Goal: Task Accomplishment & Management: Use online tool/utility

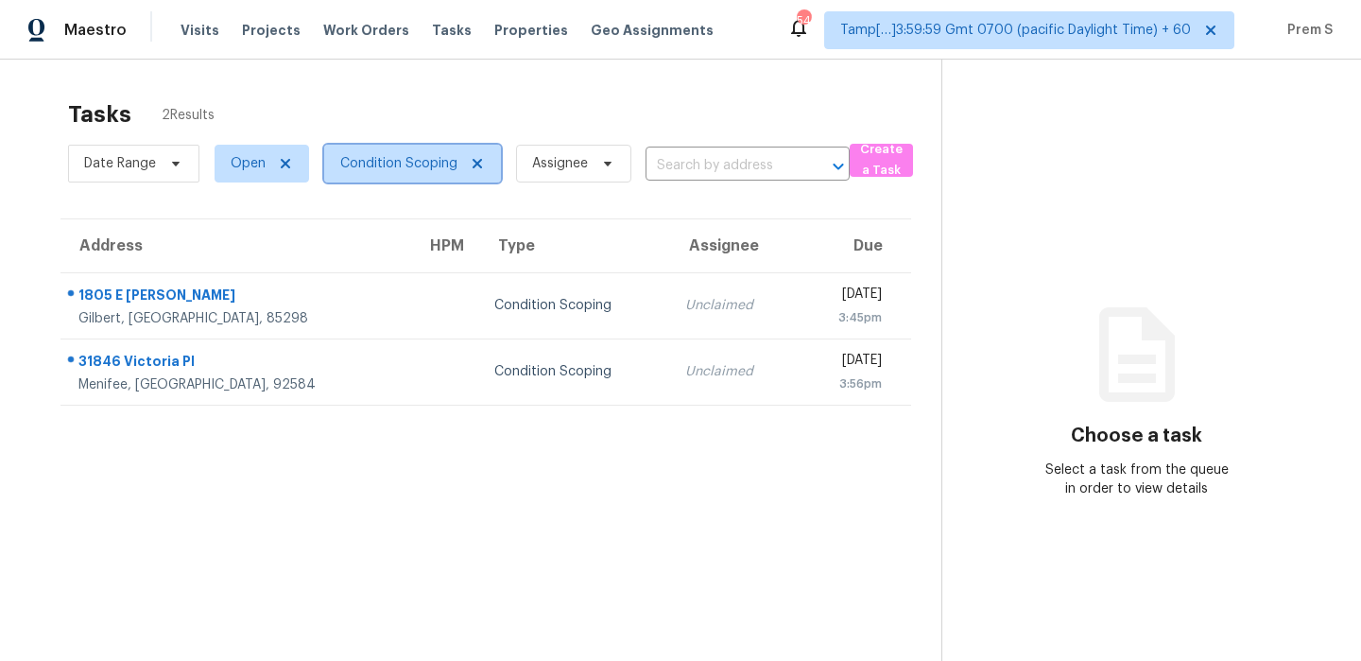
click at [398, 164] on span "Condition Scoping" at bounding box center [398, 163] width 117 height 19
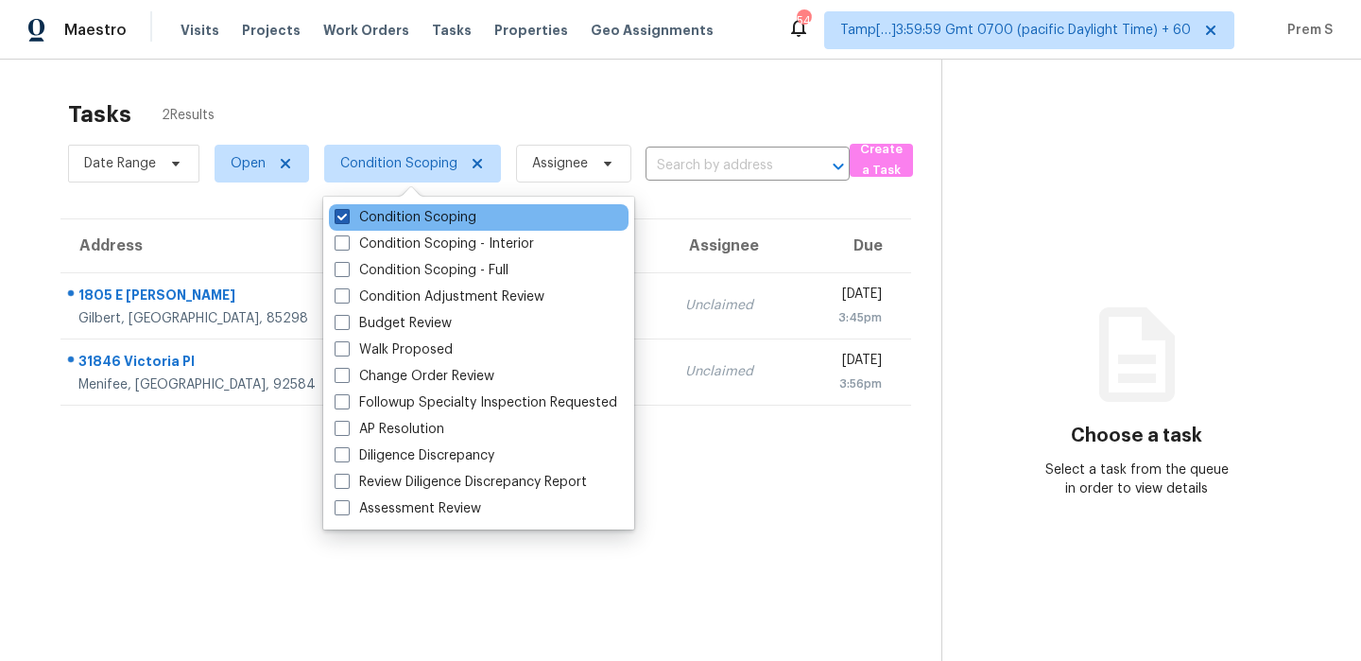
click at [411, 217] on label "Condition Scoping" at bounding box center [406, 217] width 142 height 19
click at [347, 217] on input "Condition Scoping" at bounding box center [341, 214] width 12 height 12
checkbox input "false"
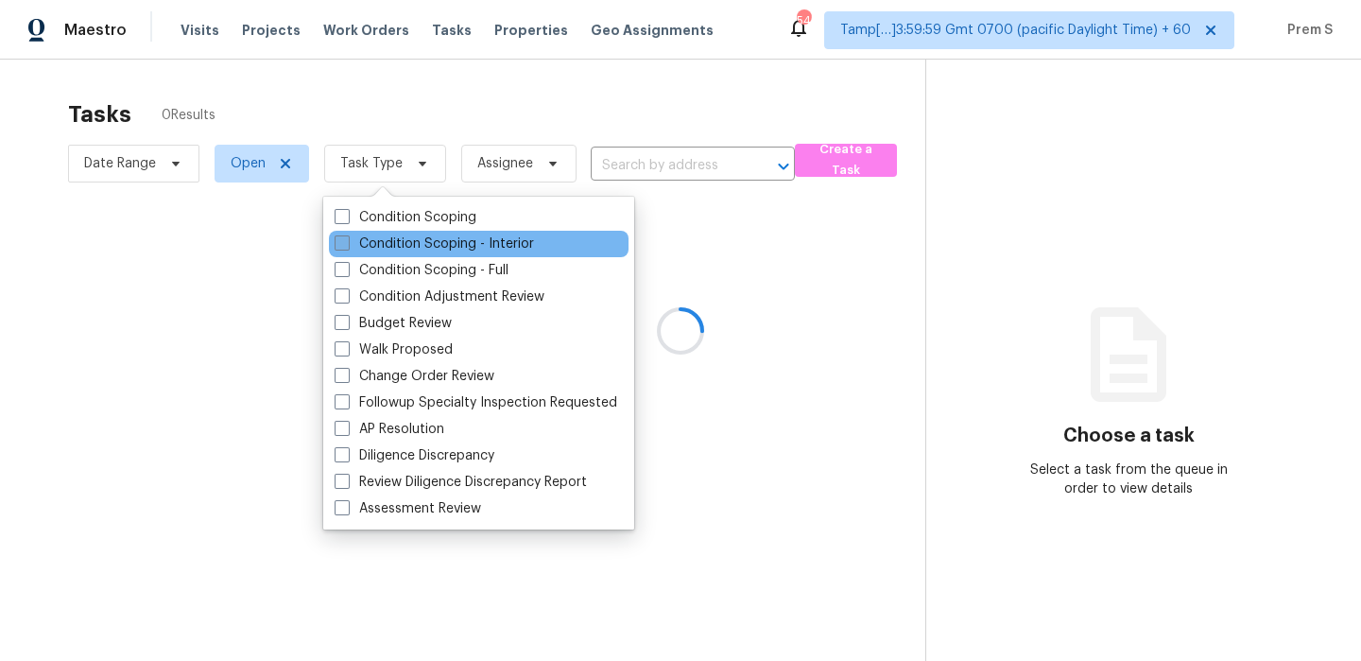
click at [476, 244] on label "Condition Scoping - Interior" at bounding box center [434, 243] width 199 height 19
click at [347, 244] on input "Condition Scoping - Interior" at bounding box center [341, 240] width 12 height 12
checkbox input "true"
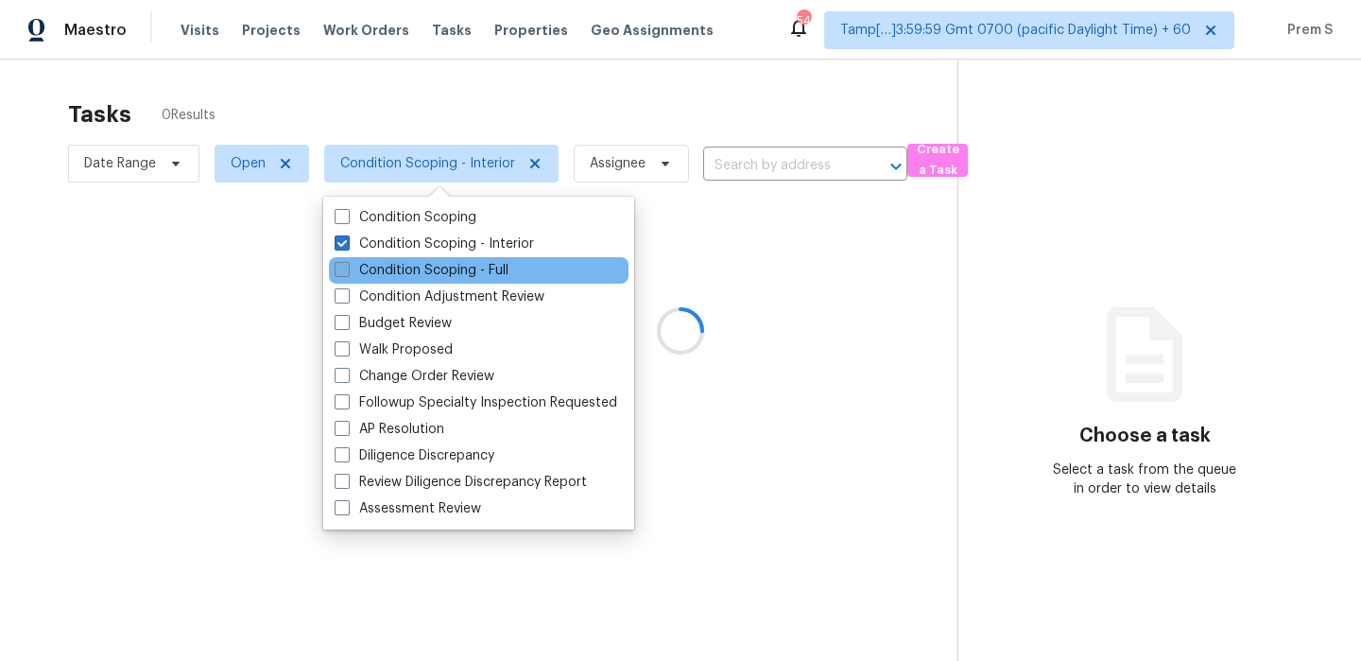
click at [464, 265] on label "Condition Scoping - Full" at bounding box center [422, 270] width 174 height 19
click at [347, 265] on input "Condition Scoping - Full" at bounding box center [341, 267] width 12 height 12
checkbox input "true"
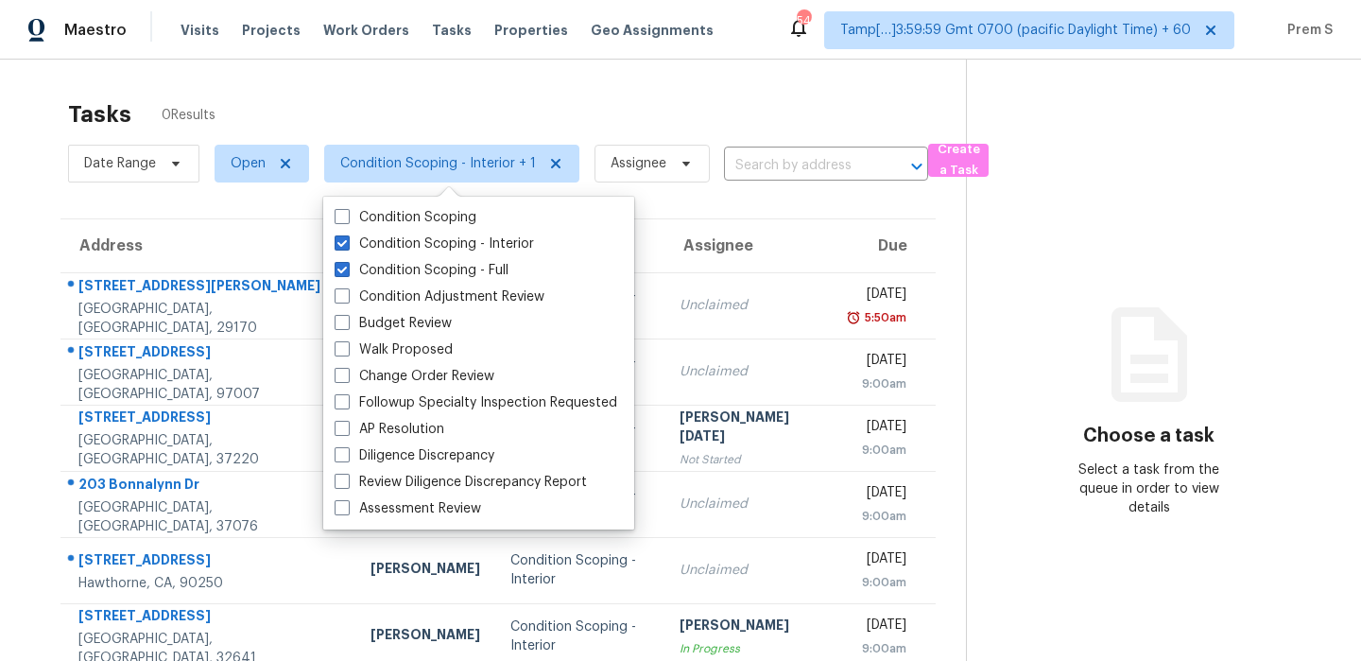
click at [612, 102] on div "Tasks 0 Results" at bounding box center [517, 114] width 898 height 49
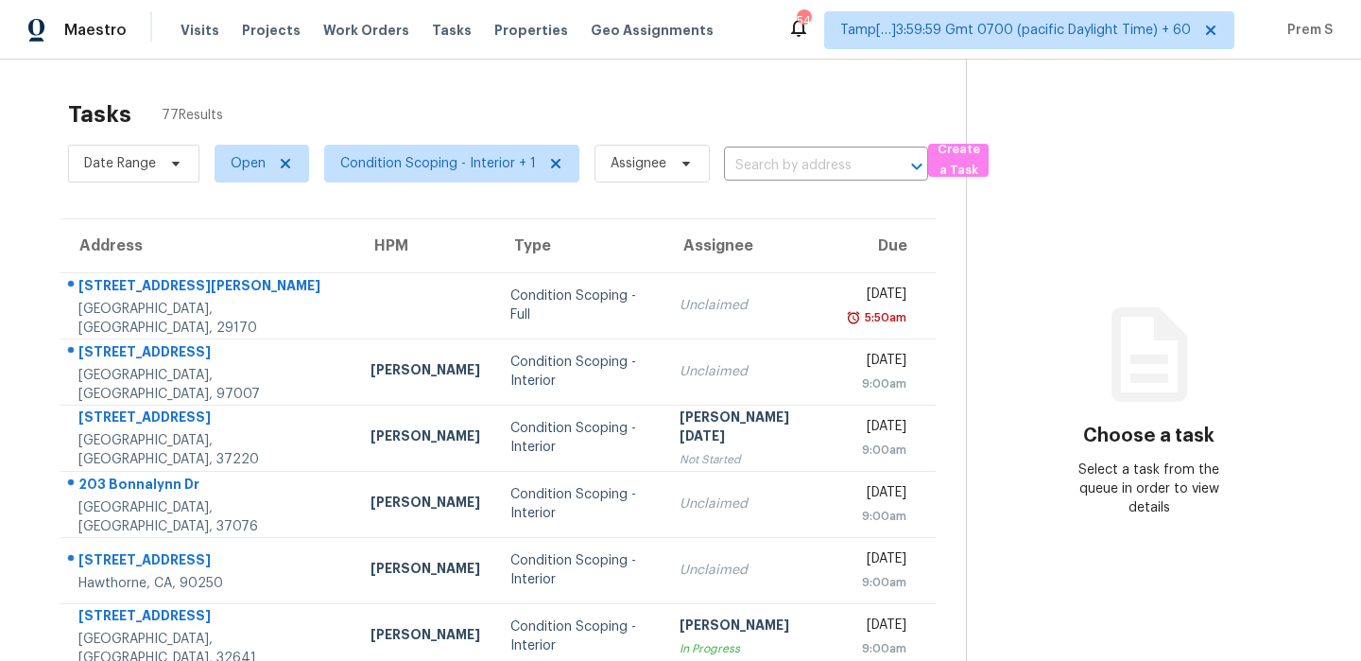
click at [605, 245] on th "Type" at bounding box center [579, 245] width 169 height 53
click at [570, 128] on div "Tasks 77 Results" at bounding box center [517, 114] width 898 height 49
click at [262, 157] on span "Open" at bounding box center [248, 163] width 35 height 19
click at [255, 216] on label "Open" at bounding box center [255, 217] width 60 height 19
click at [237, 216] on input "Open" at bounding box center [231, 214] width 12 height 12
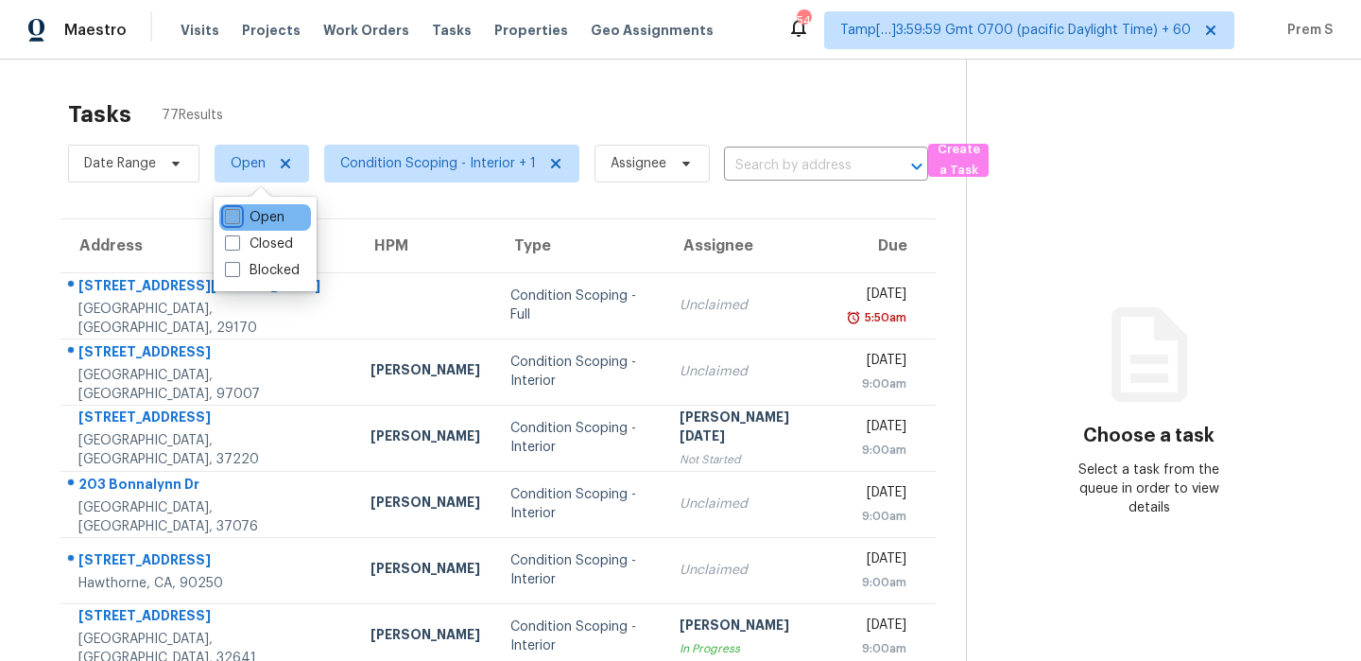
checkbox input "false"
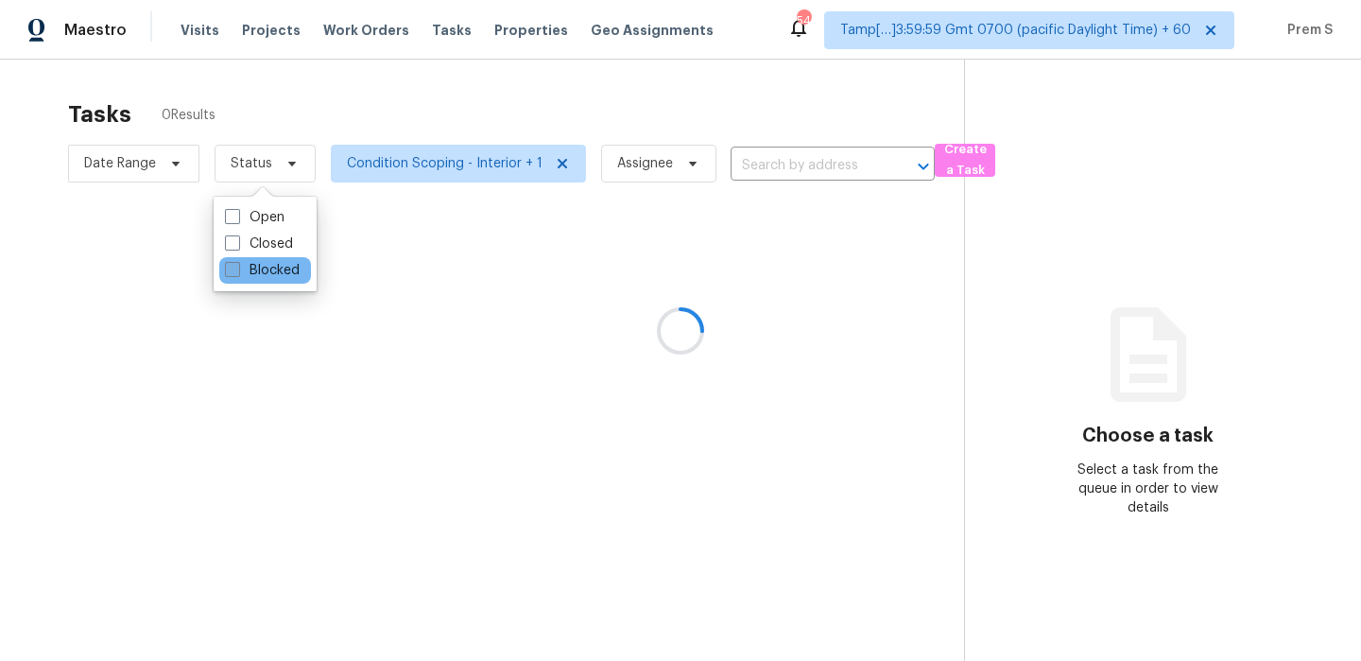
click at [252, 270] on label "Blocked" at bounding box center [262, 270] width 75 height 19
click at [237, 270] on input "Blocked" at bounding box center [231, 267] width 12 height 12
checkbox input "true"
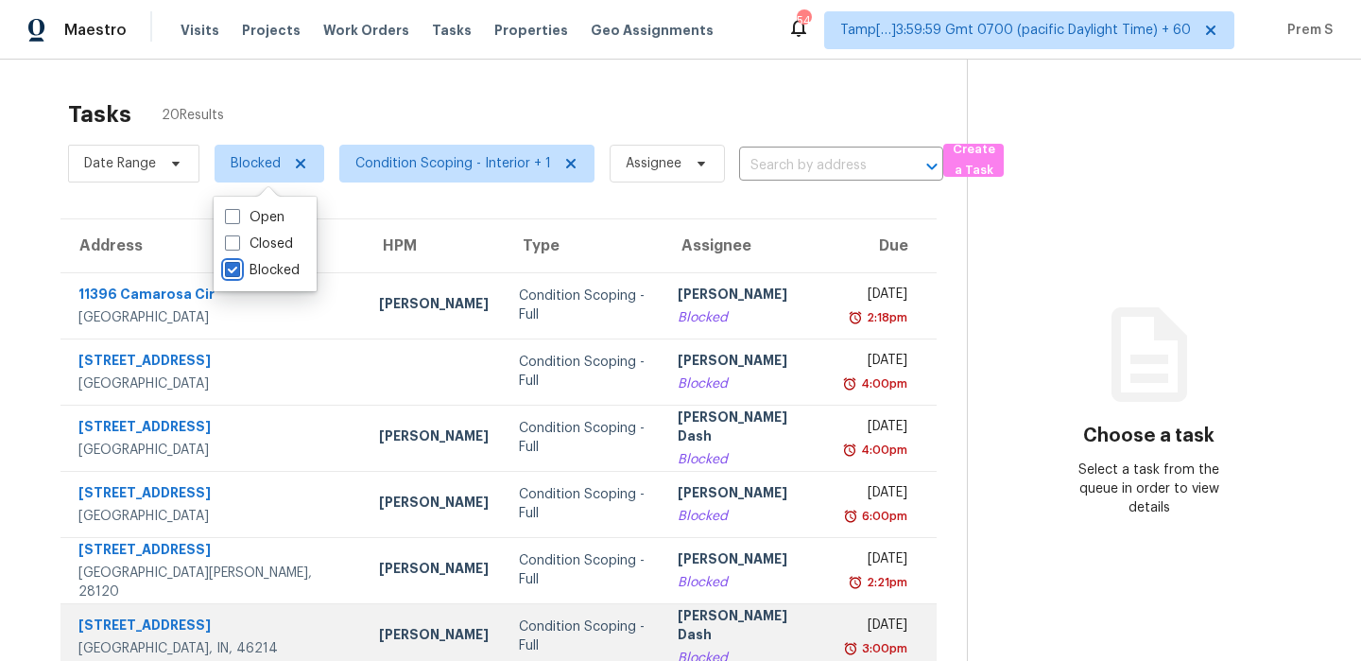
scroll to position [323, 0]
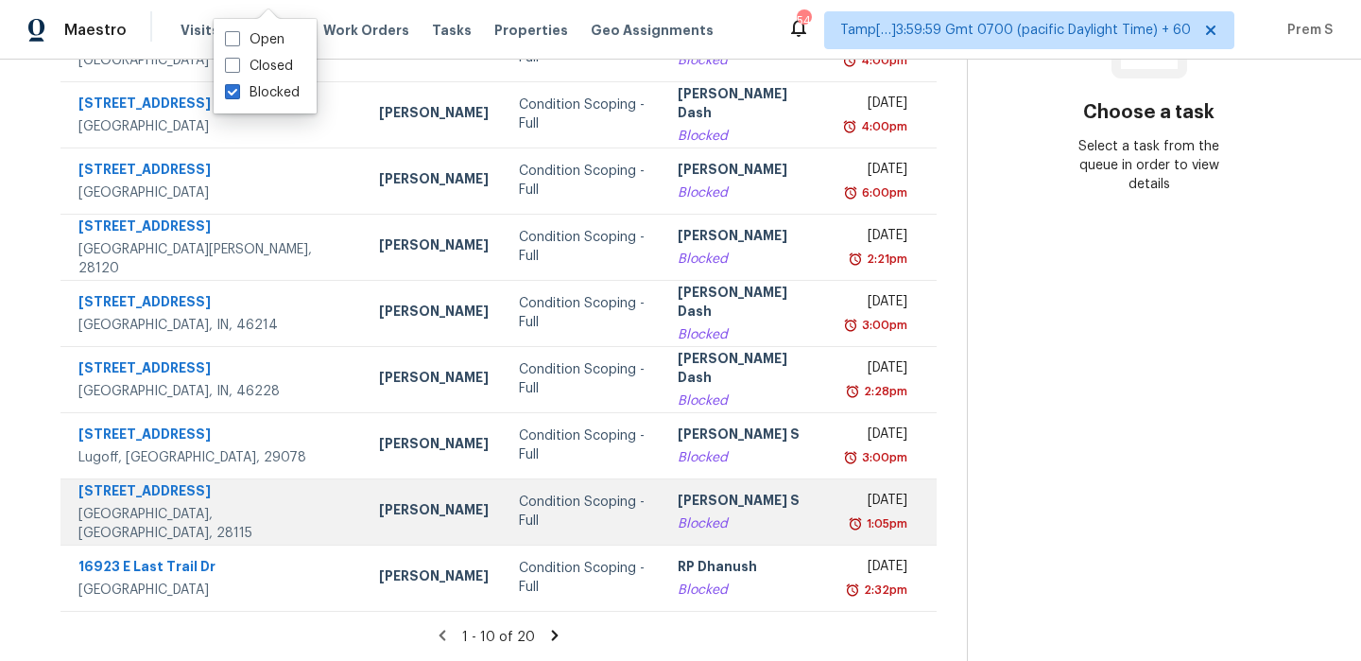
click at [689, 518] on div "Blocked" at bounding box center [747, 523] width 138 height 19
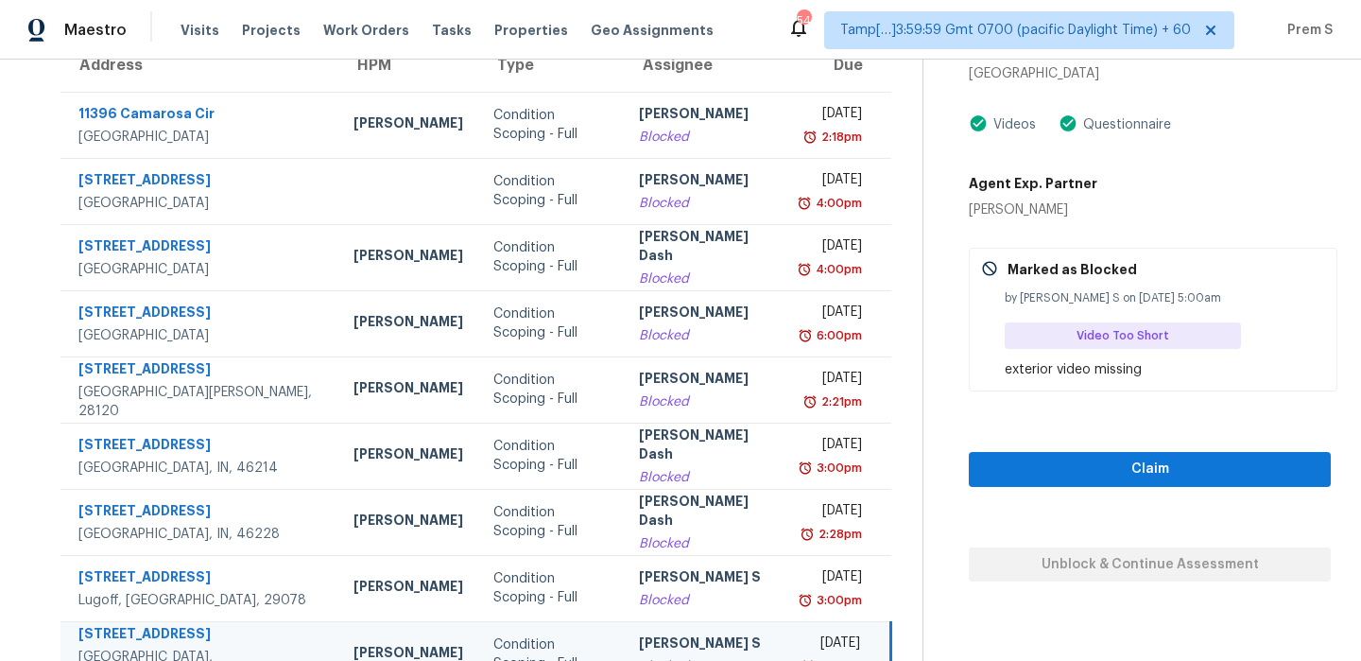
scroll to position [159, 0]
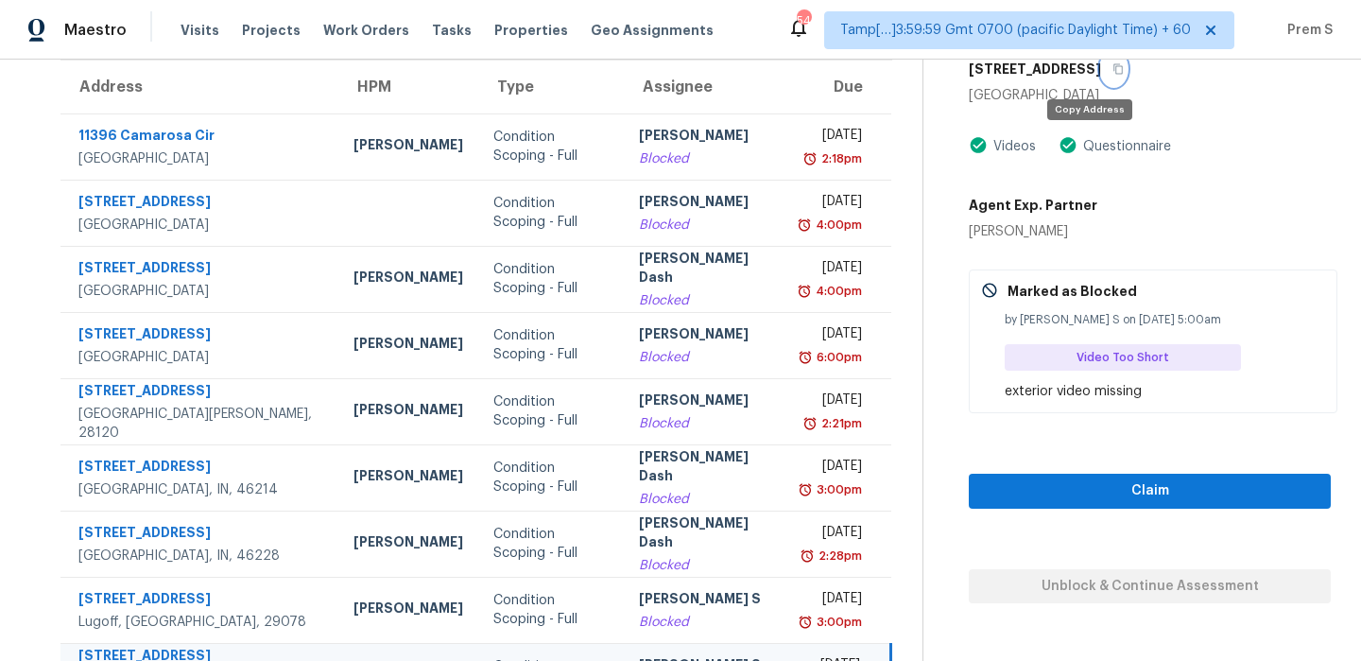
click at [1113, 73] on icon "button" at bounding box center [1117, 69] width 9 height 10
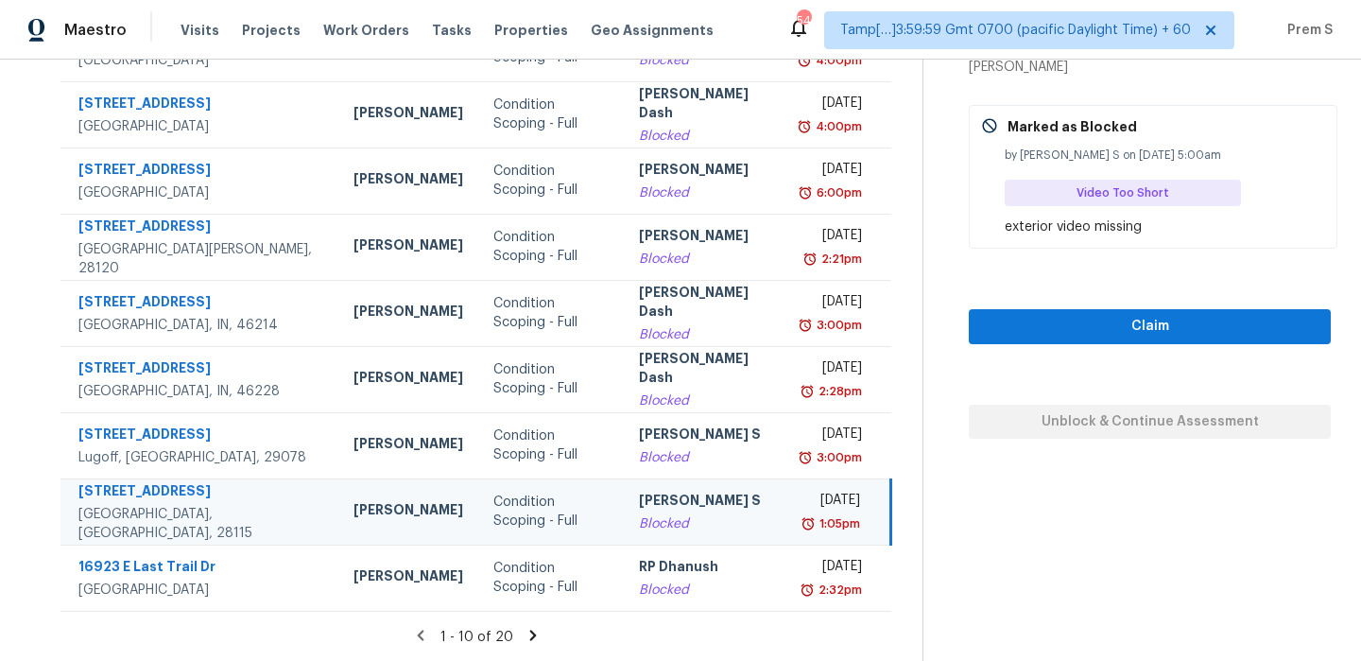
scroll to position [288, 0]
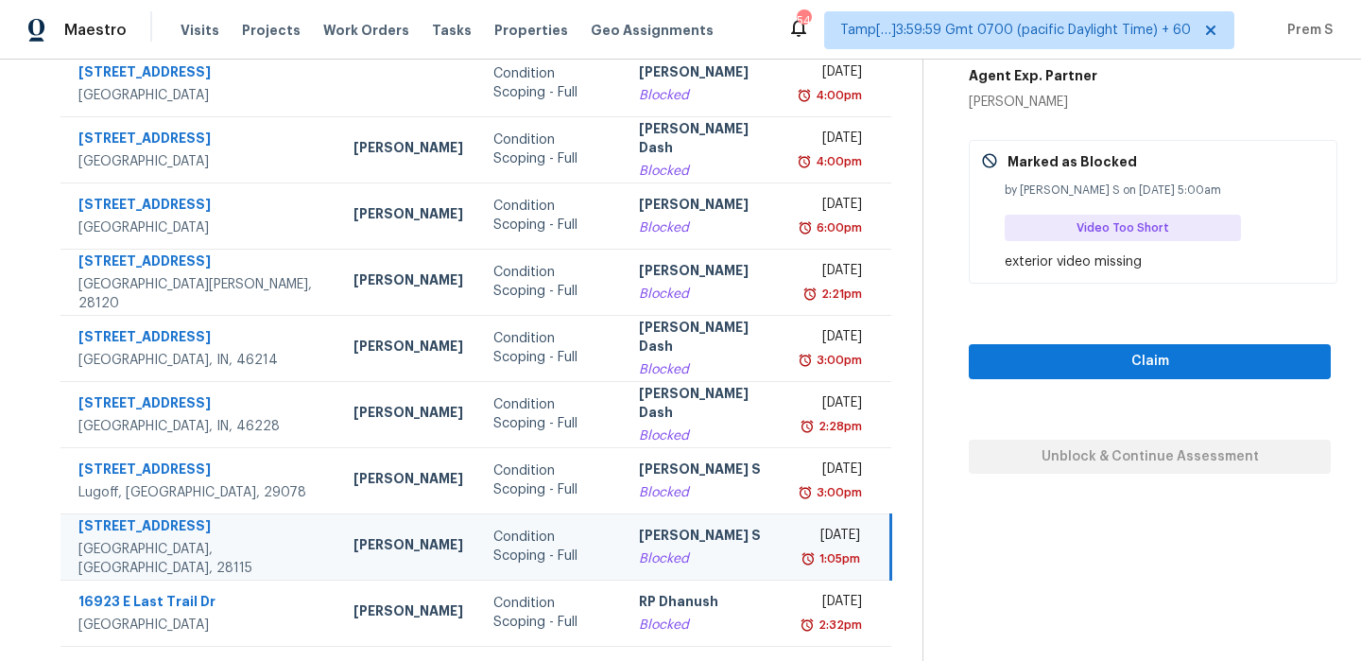
click at [735, 529] on td "[PERSON_NAME] S Blocked" at bounding box center [705, 546] width 163 height 66
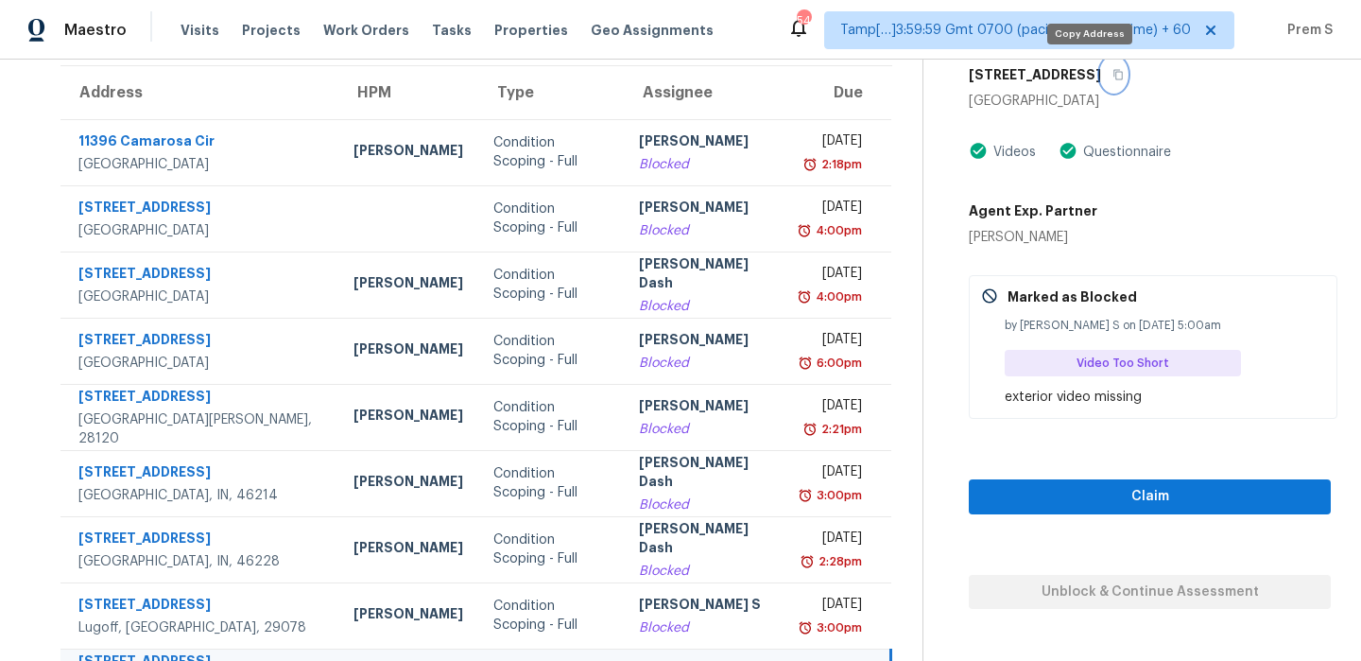
click at [1101, 81] on button "button" at bounding box center [1114, 75] width 26 height 34
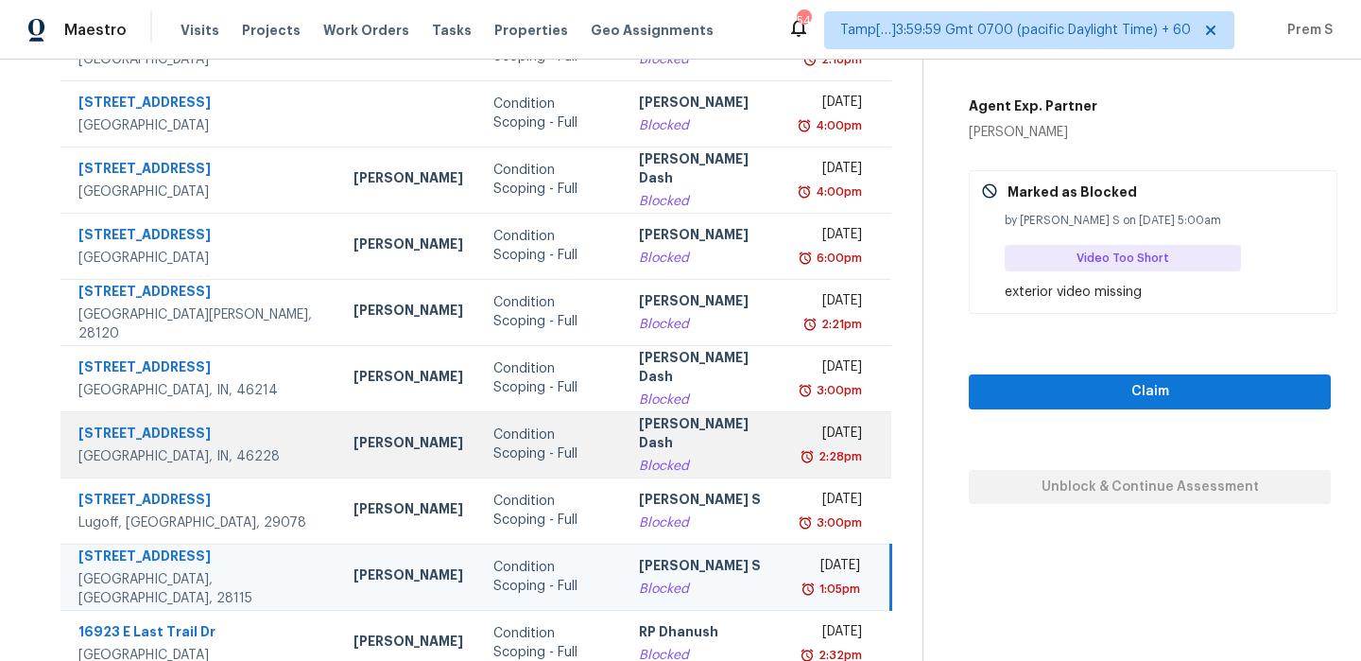
scroll to position [323, 0]
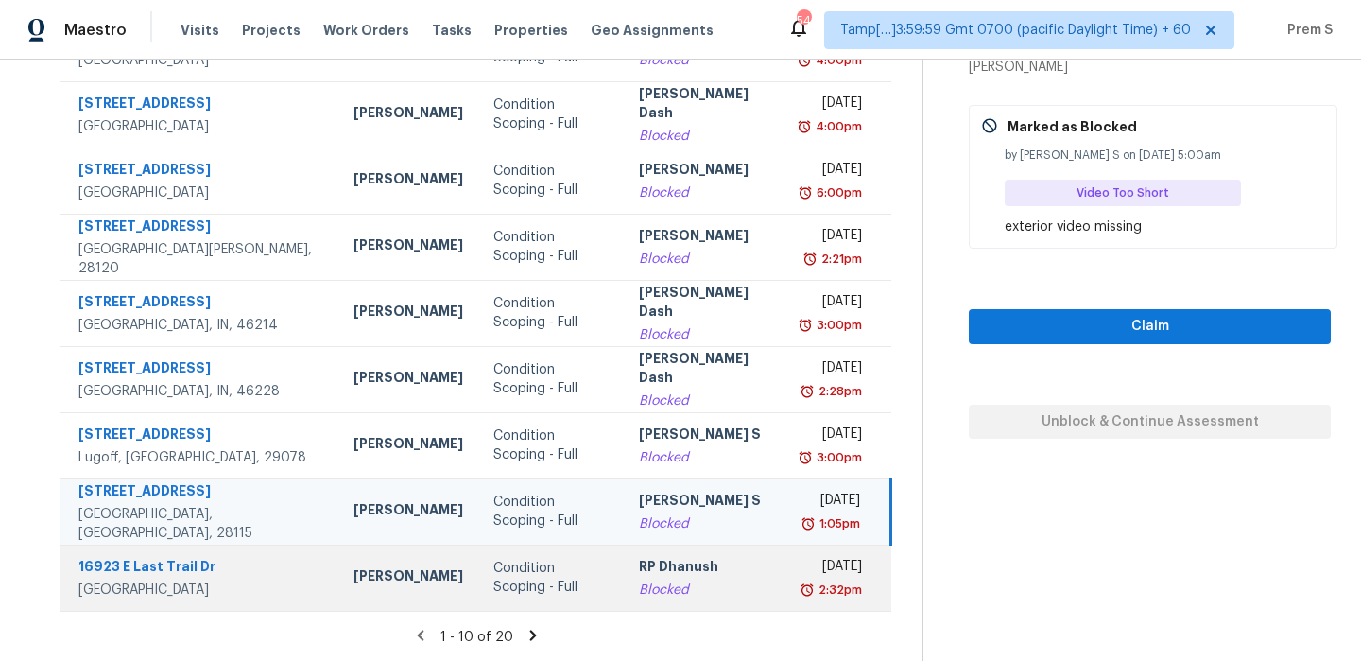
click at [685, 583] on div "Blocked" at bounding box center [705, 589] width 132 height 19
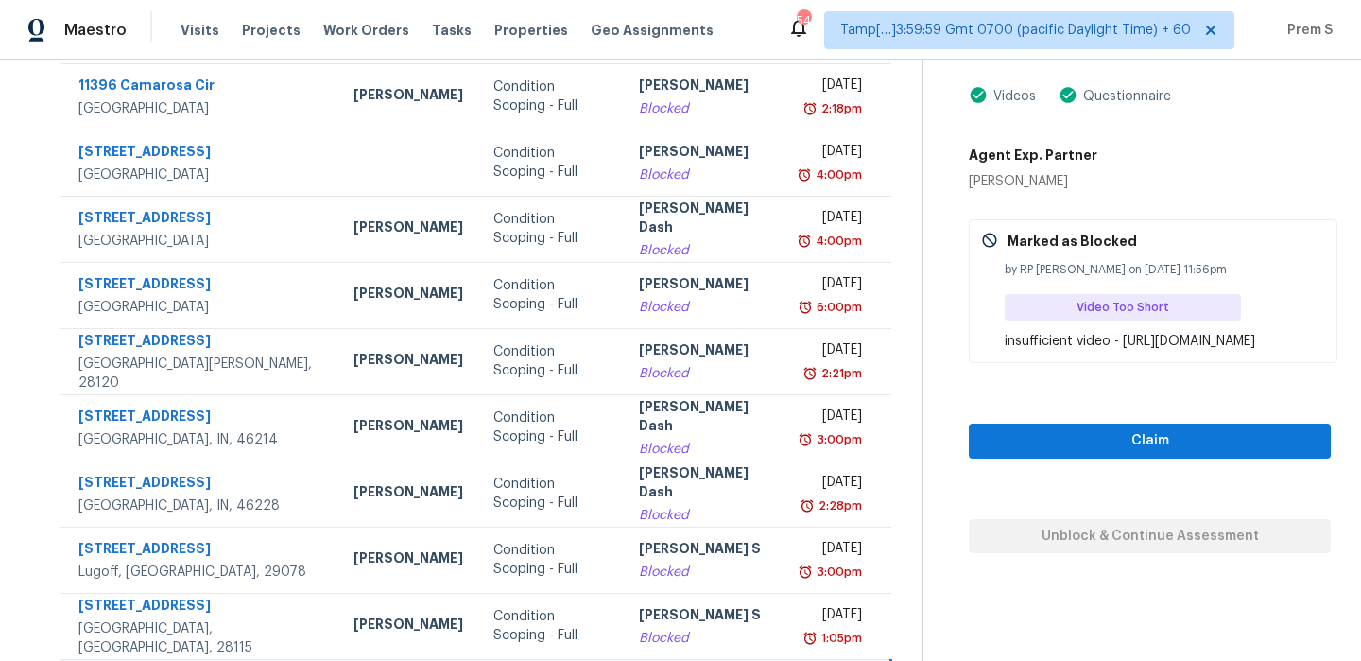
scroll to position [163, 0]
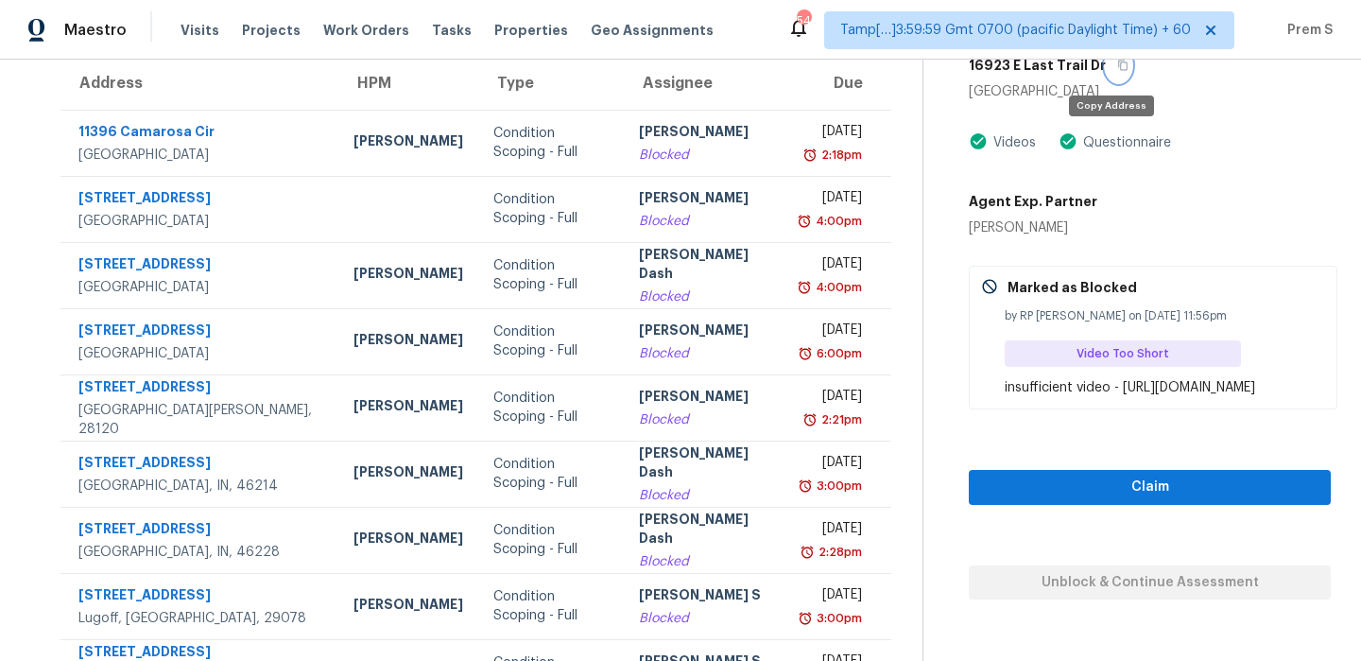
click at [1117, 72] on button "button" at bounding box center [1119, 65] width 26 height 34
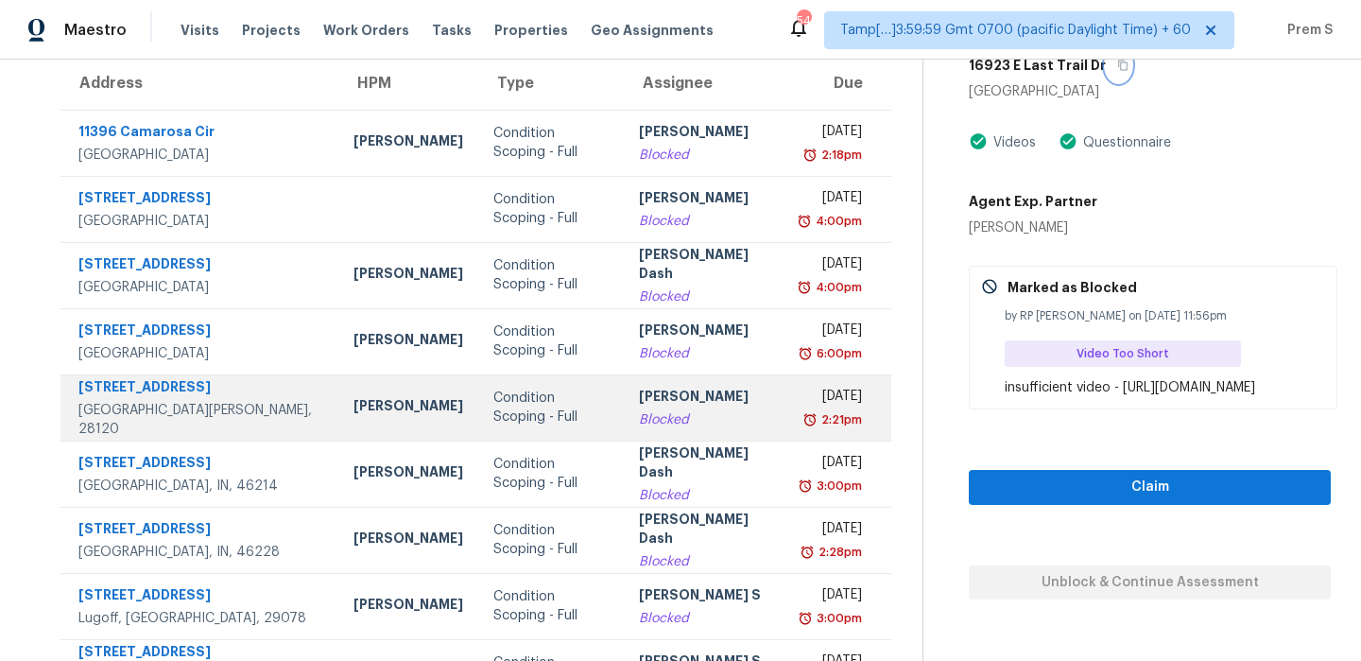
scroll to position [323, 0]
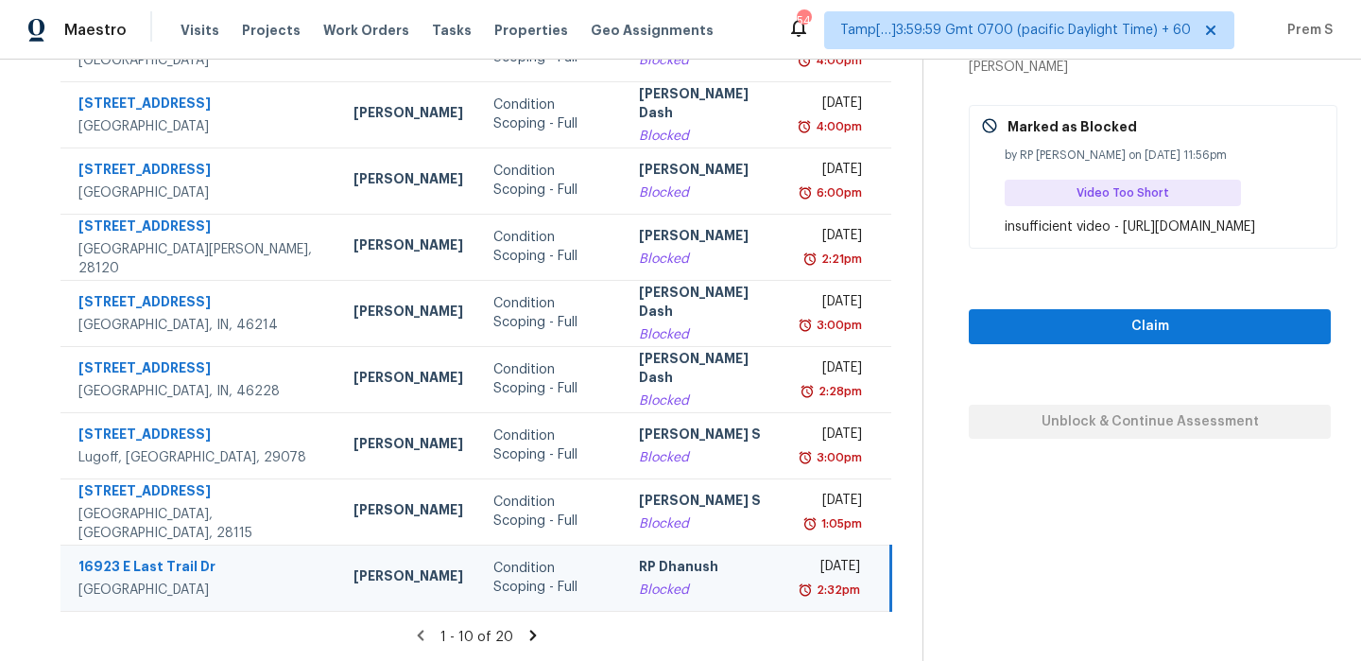
click at [787, 585] on td "[DATE] 2:32pm" at bounding box center [839, 577] width 104 height 66
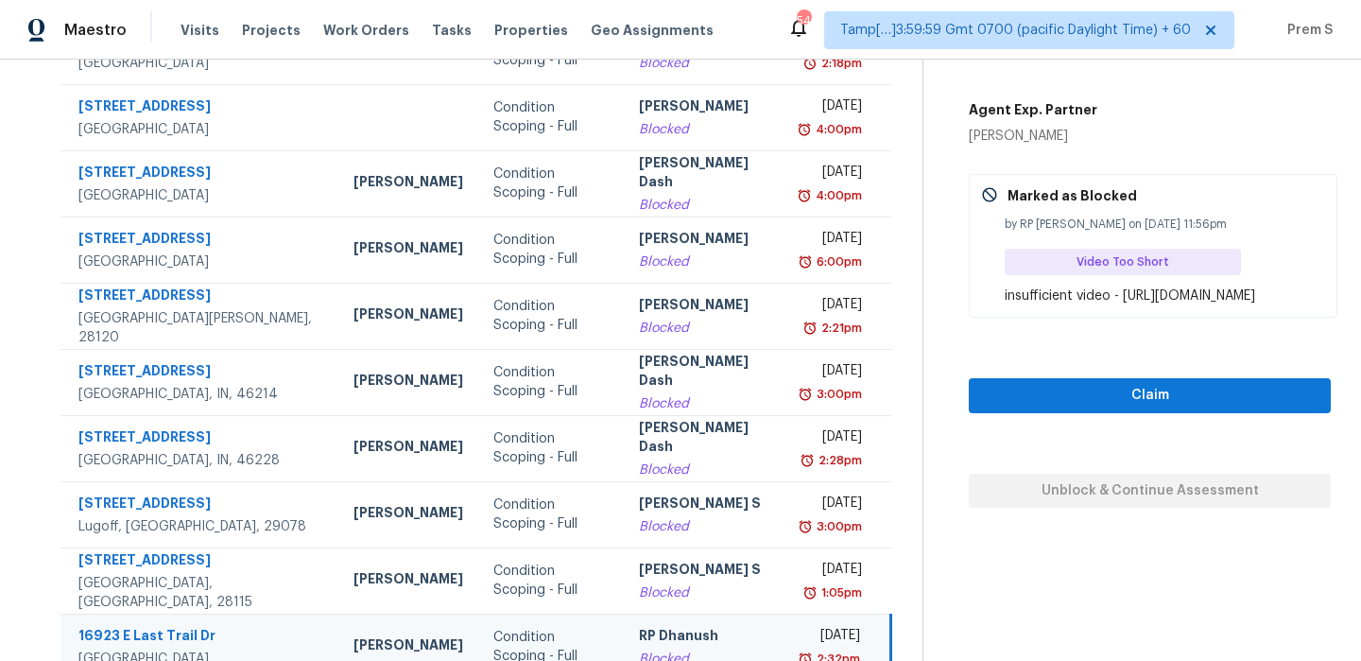
scroll to position [125, 0]
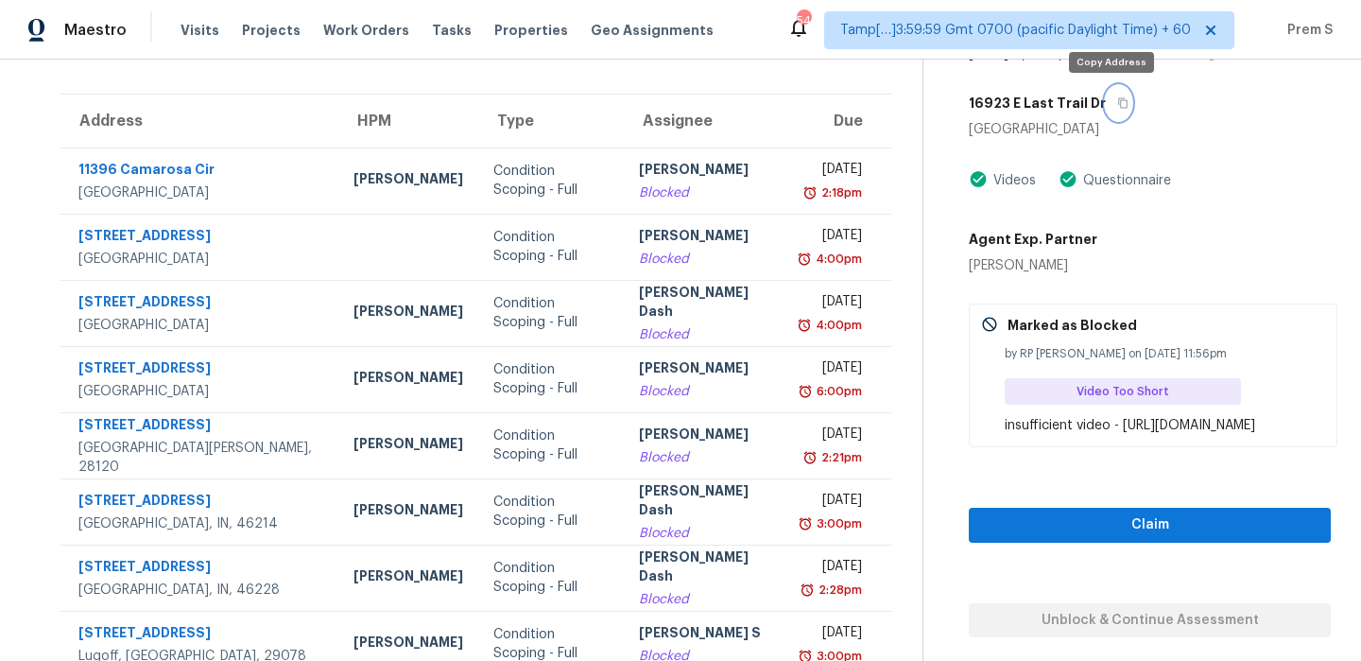
click at [1118, 102] on icon "button" at bounding box center [1122, 102] width 11 height 11
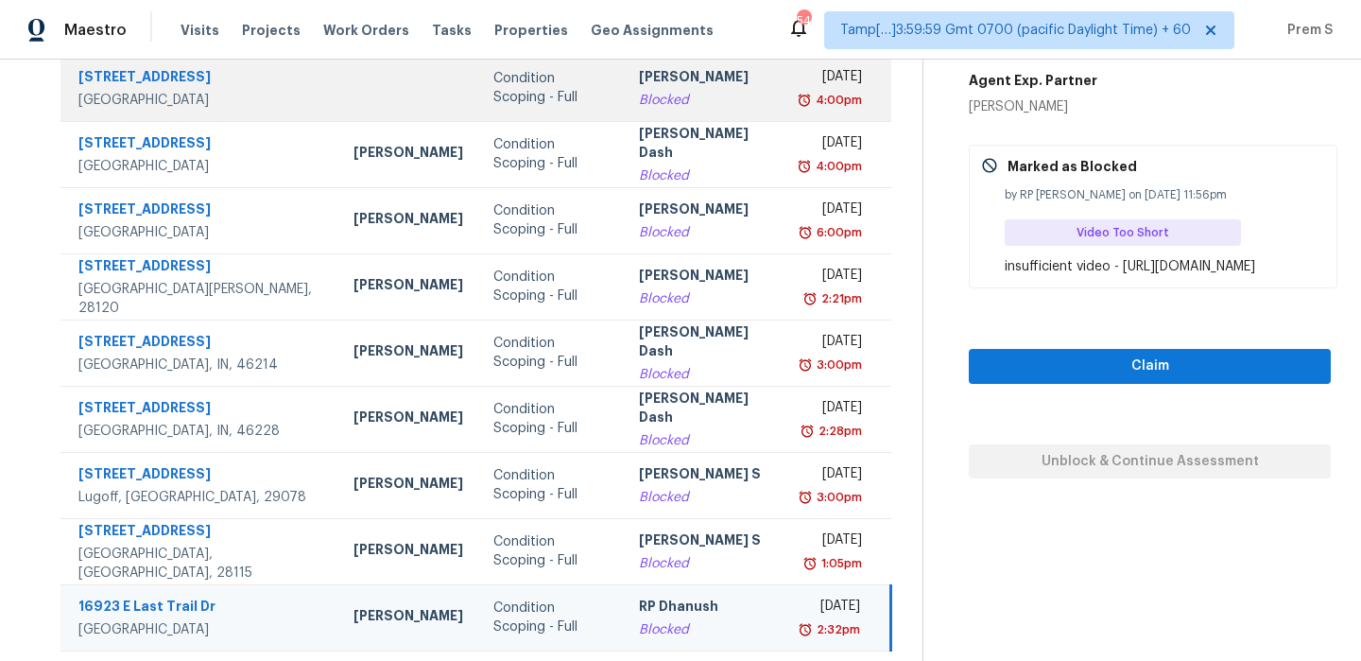
scroll to position [323, 0]
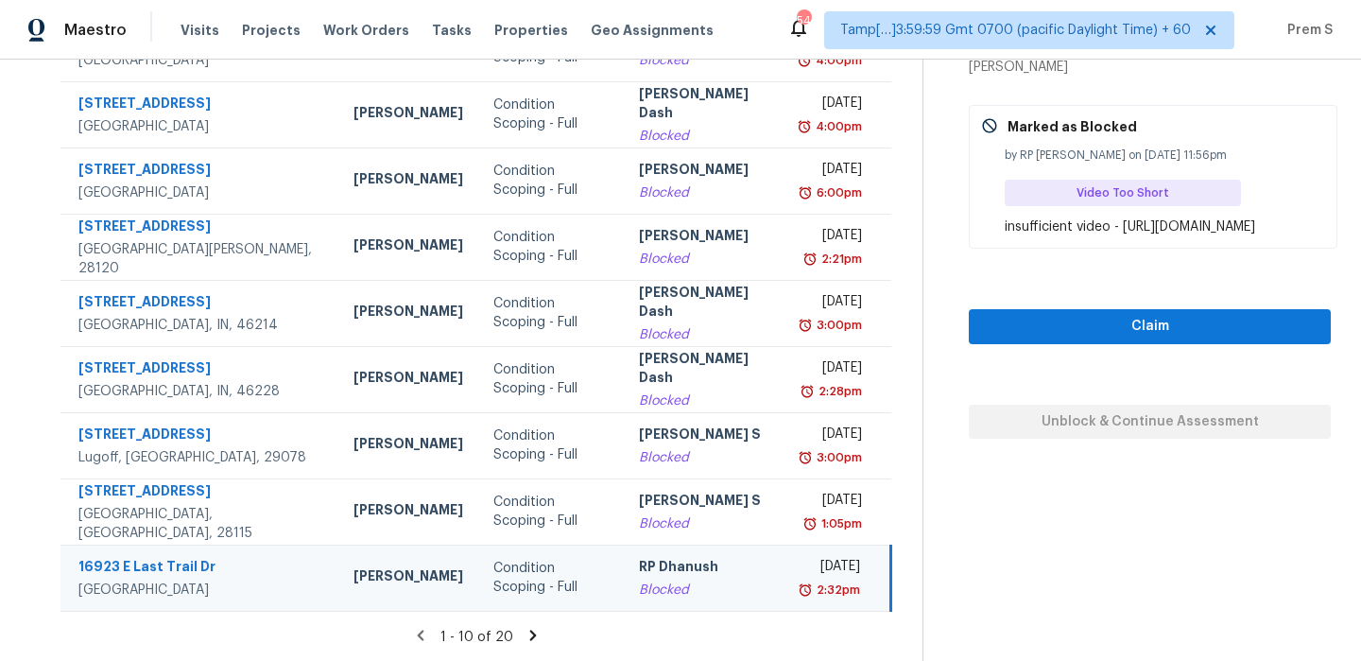
click at [529, 634] on icon at bounding box center [532, 635] width 17 height 17
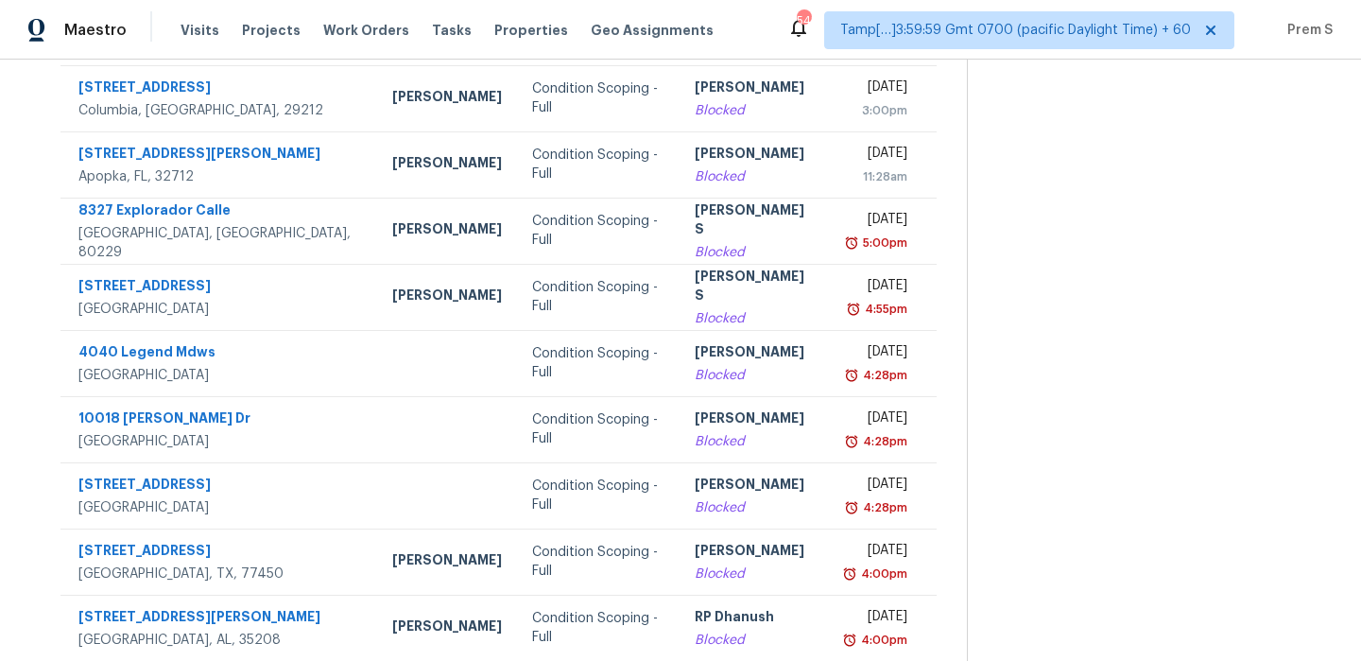
scroll to position [217, 0]
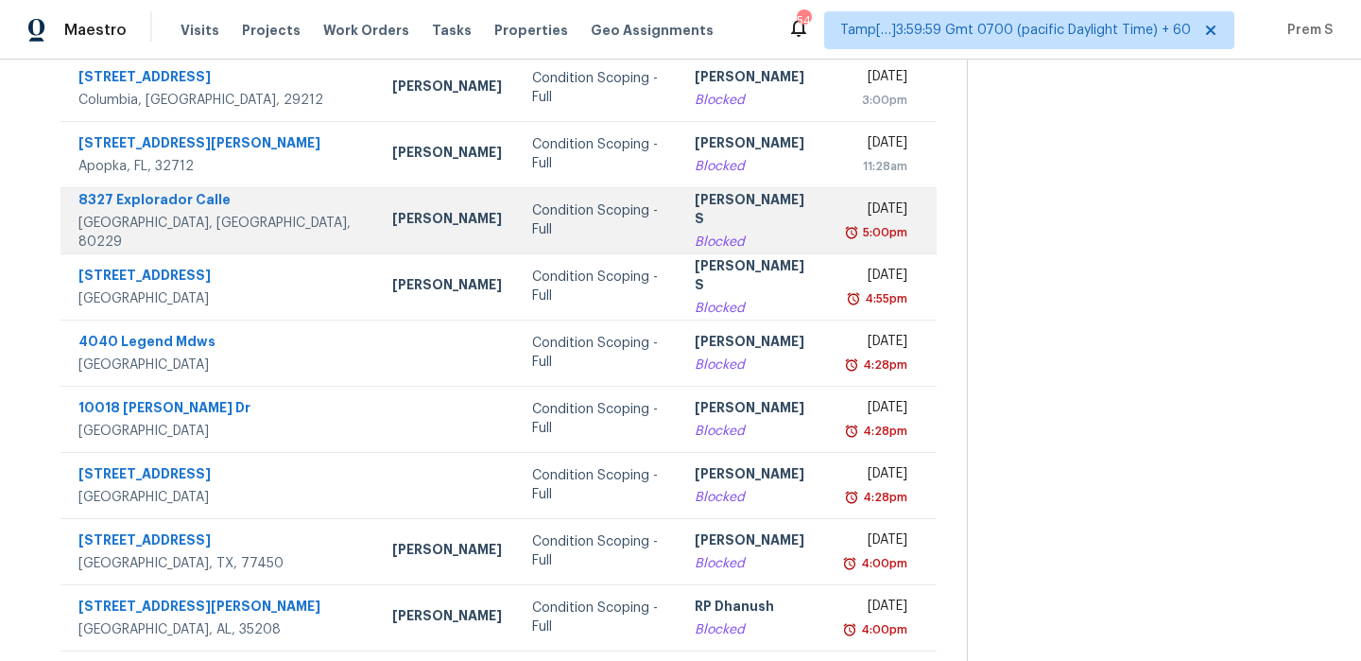
click at [830, 232] on td "[DATE] 5:00pm" at bounding box center [883, 220] width 107 height 66
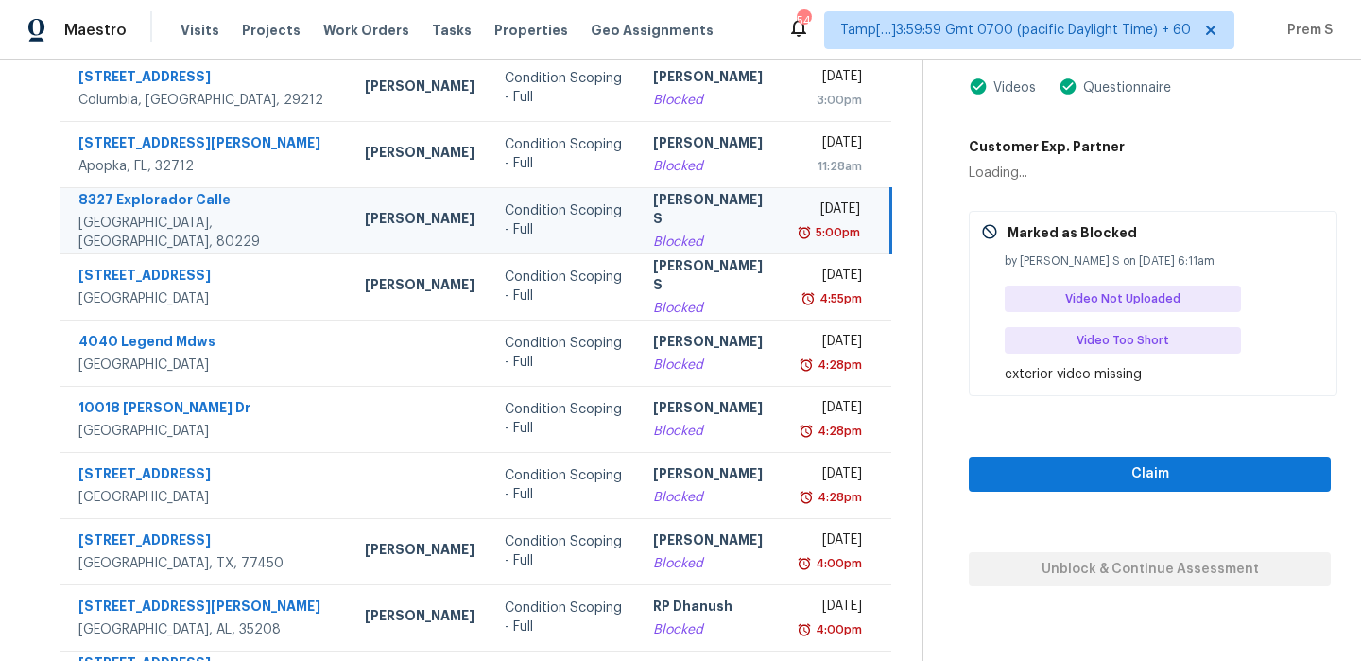
scroll to position [142, 0]
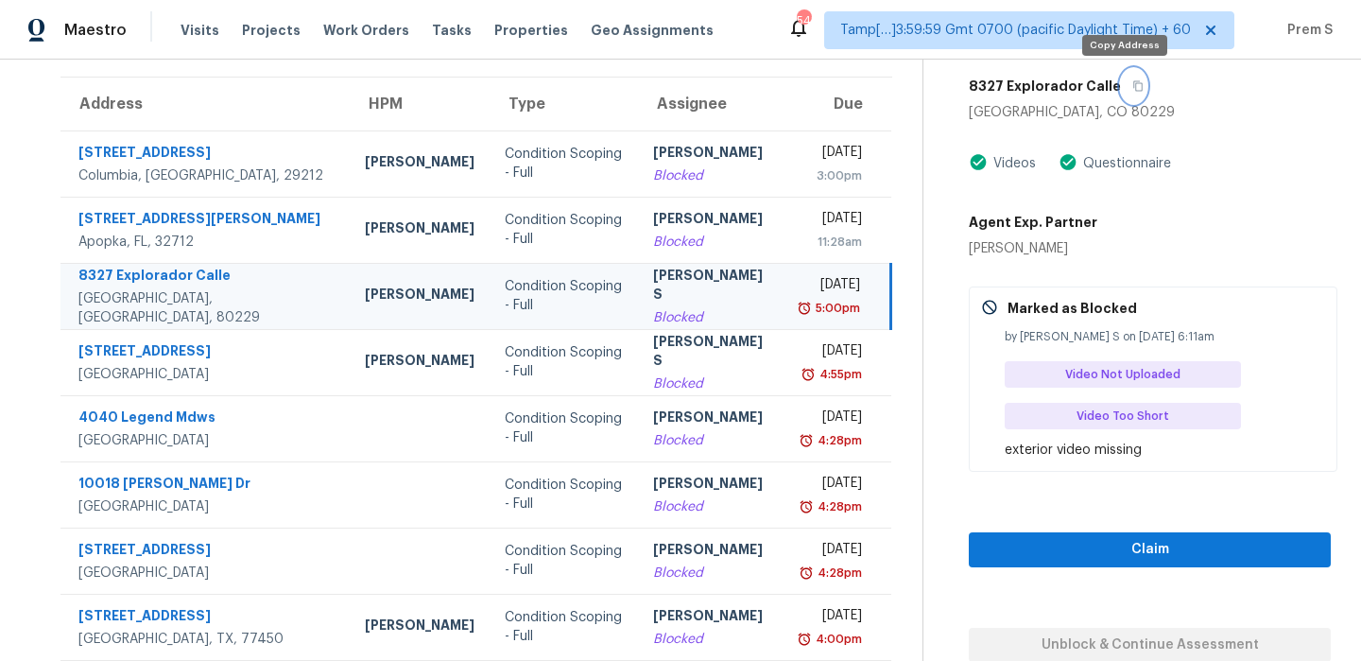
click at [1124, 95] on button "button" at bounding box center [1134, 86] width 26 height 34
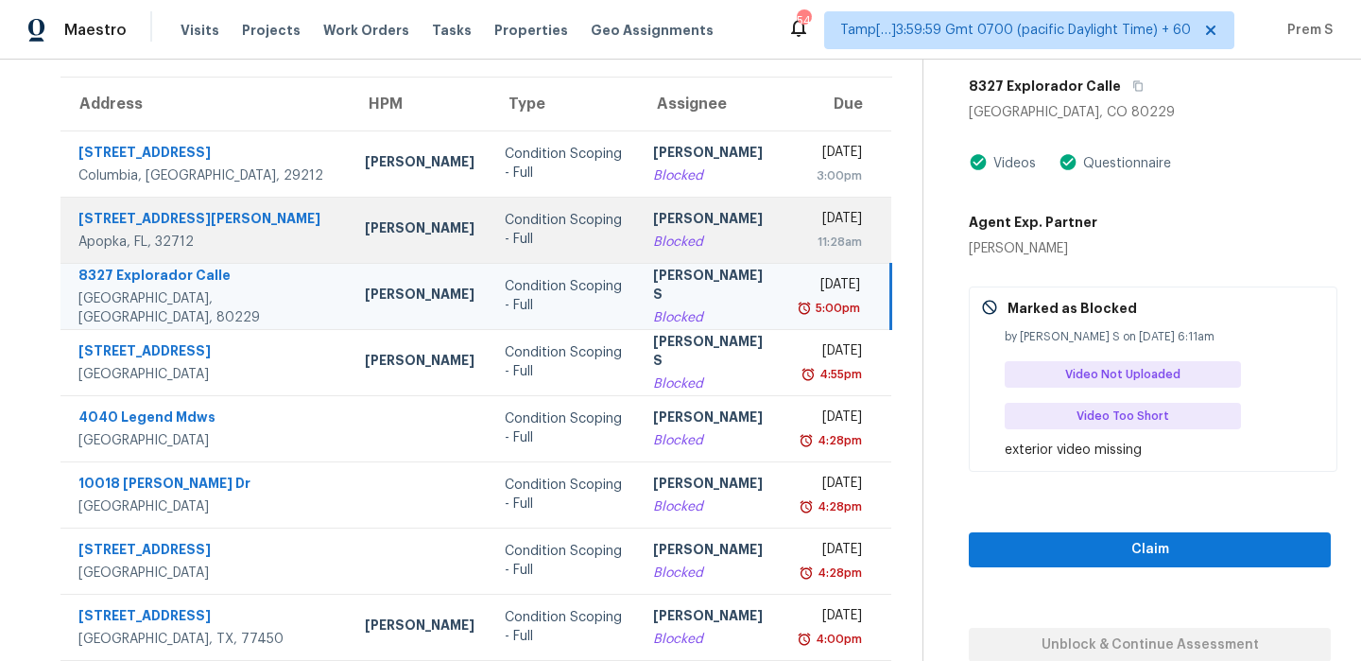
click at [786, 247] on td "[DATE] 11:28am" at bounding box center [838, 230] width 105 height 66
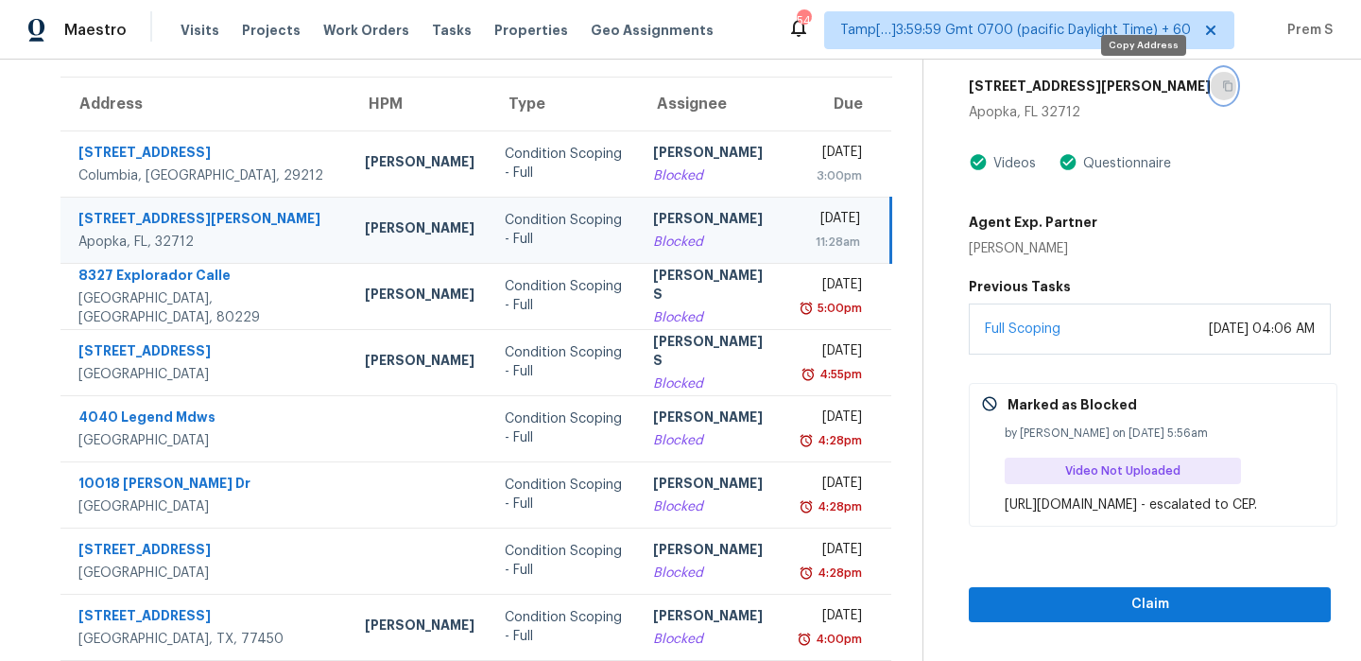
click at [1211, 76] on button "button" at bounding box center [1224, 86] width 26 height 34
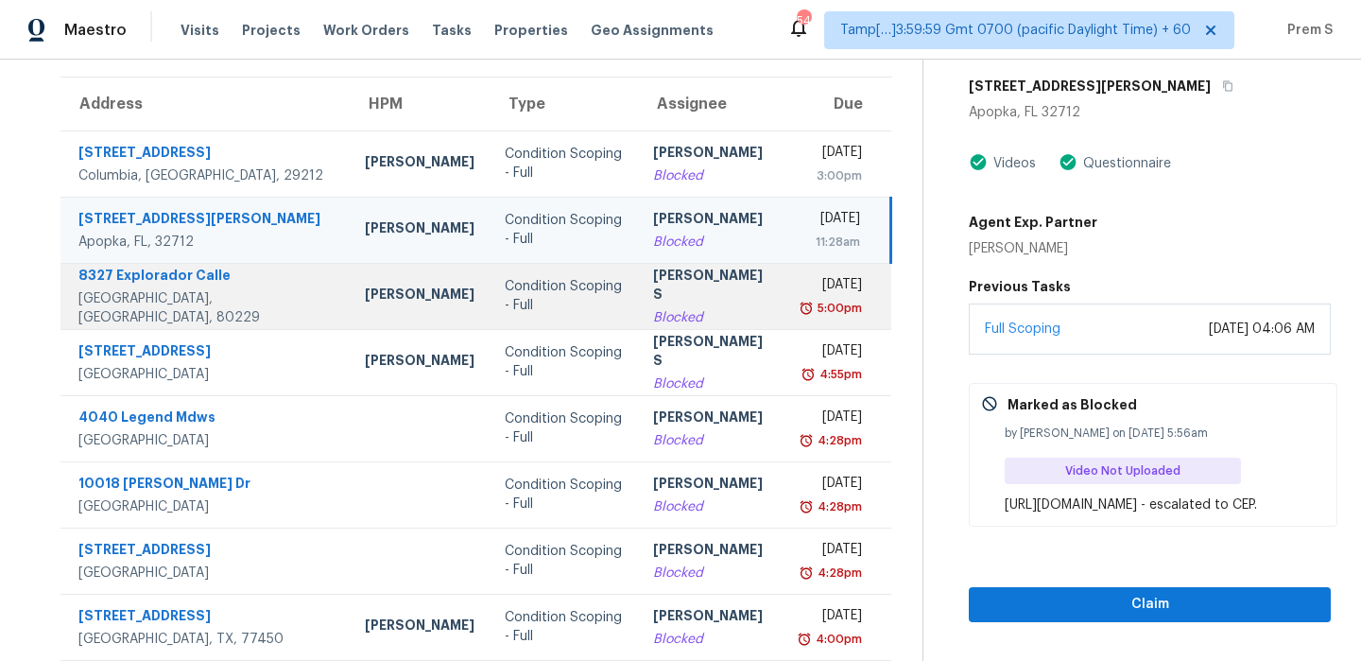
click at [704, 292] on div "[PERSON_NAME] S" at bounding box center [712, 287] width 118 height 43
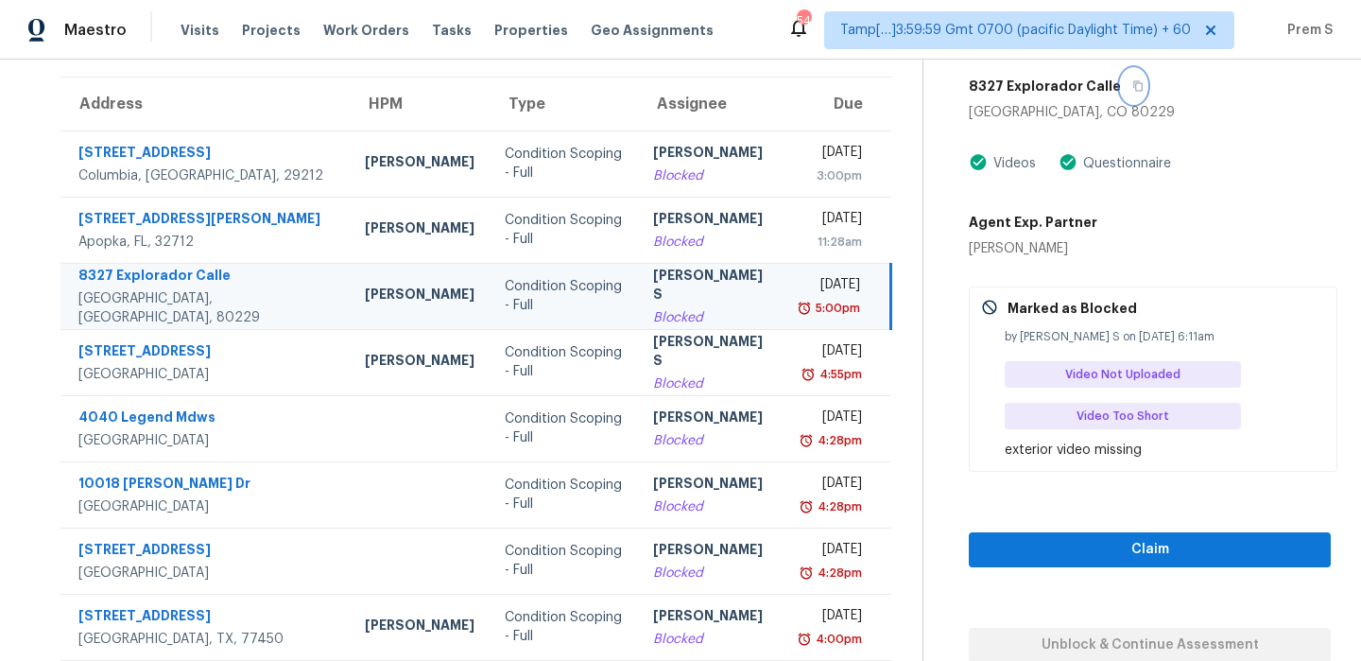
click at [1133, 90] on icon "button" at bounding box center [1137, 86] width 9 height 10
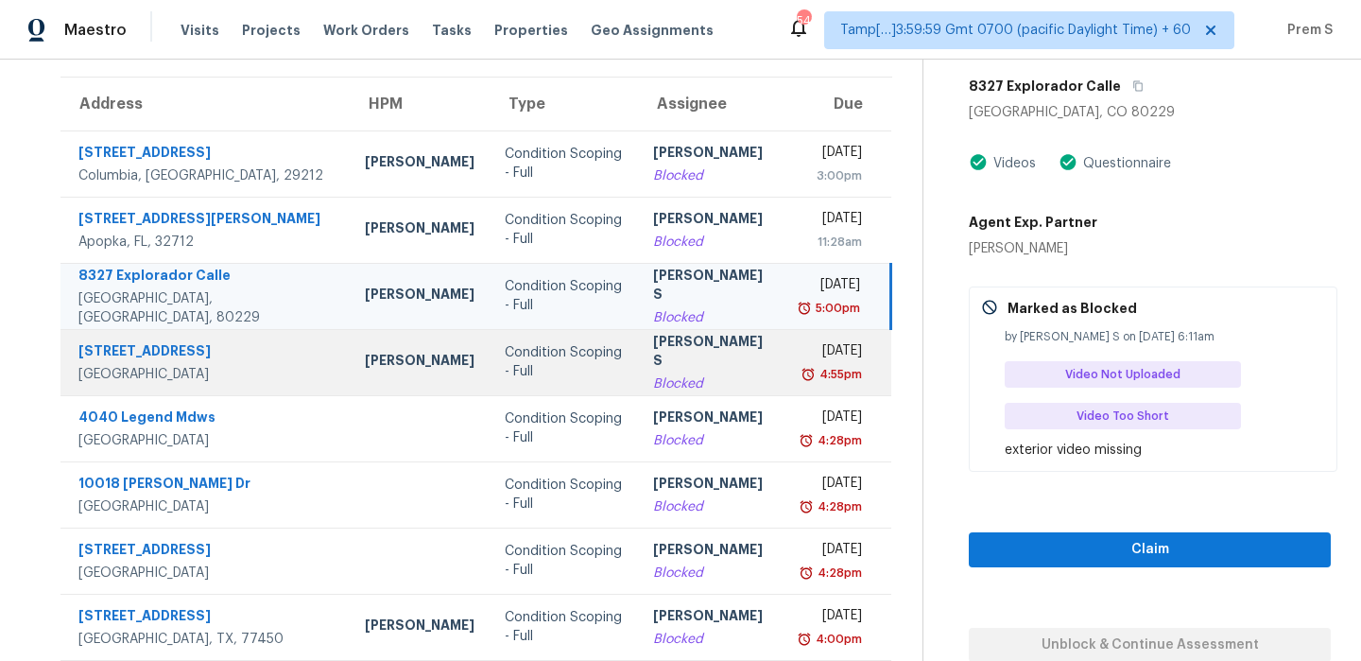
click at [801, 350] on div "[DATE]" at bounding box center [831, 353] width 60 height 24
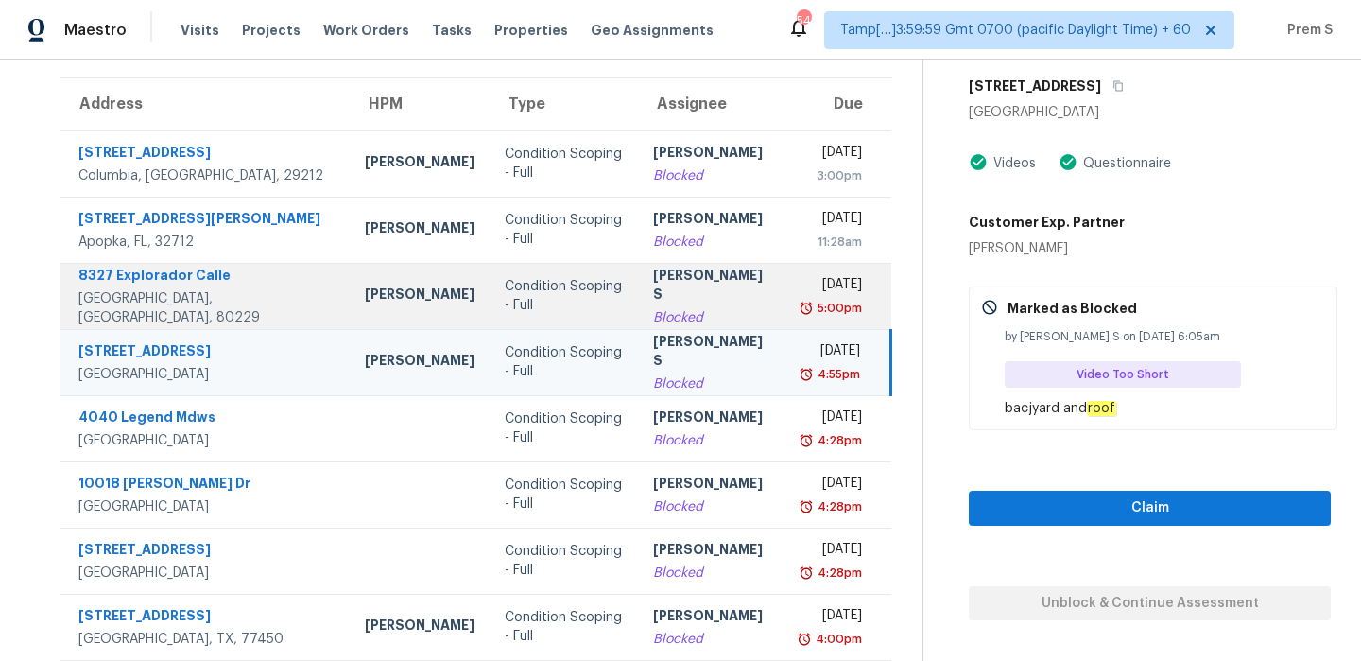
click at [709, 308] on div "Blocked" at bounding box center [712, 317] width 118 height 19
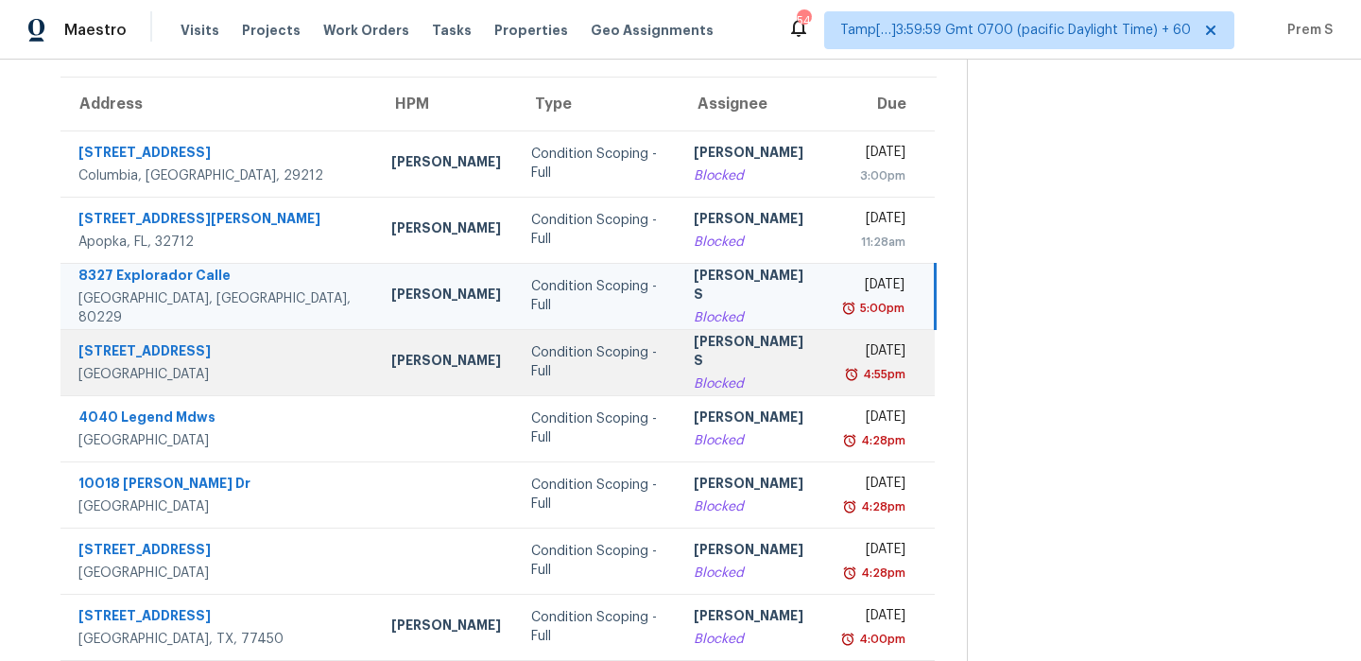
click at [697, 363] on div "[PERSON_NAME] S" at bounding box center [753, 353] width 119 height 43
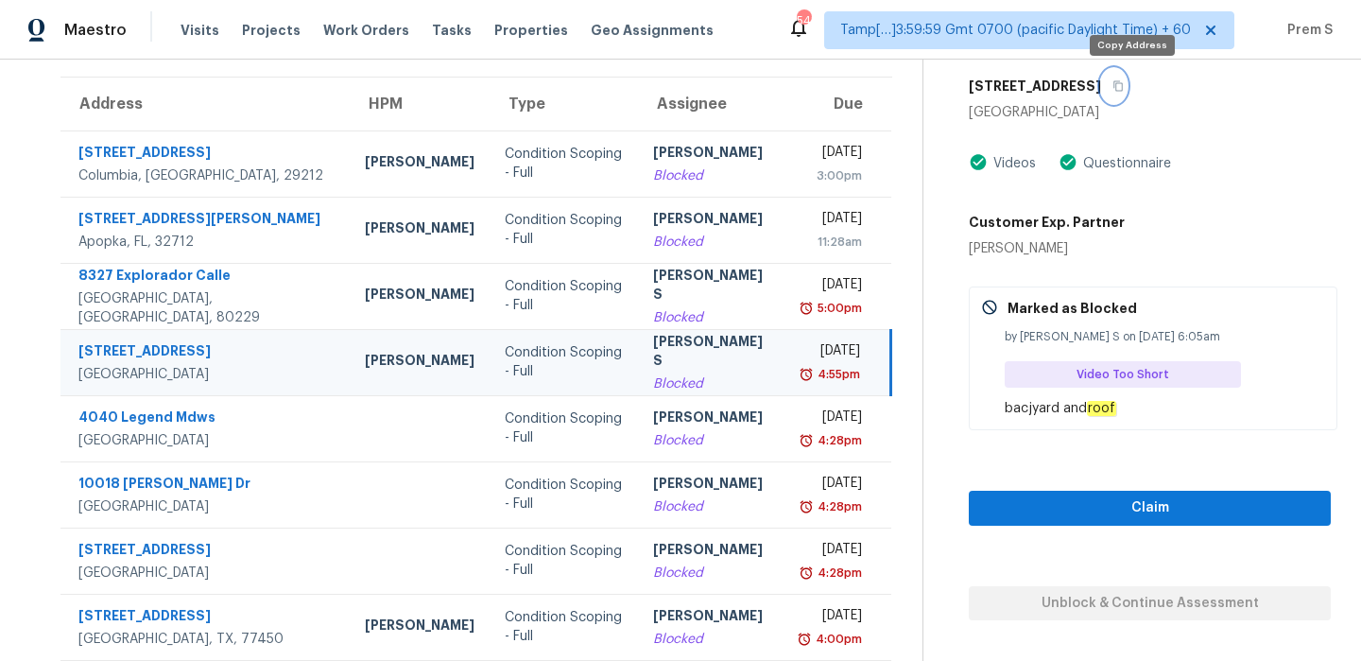
click at [1124, 89] on icon "button" at bounding box center [1117, 85] width 11 height 11
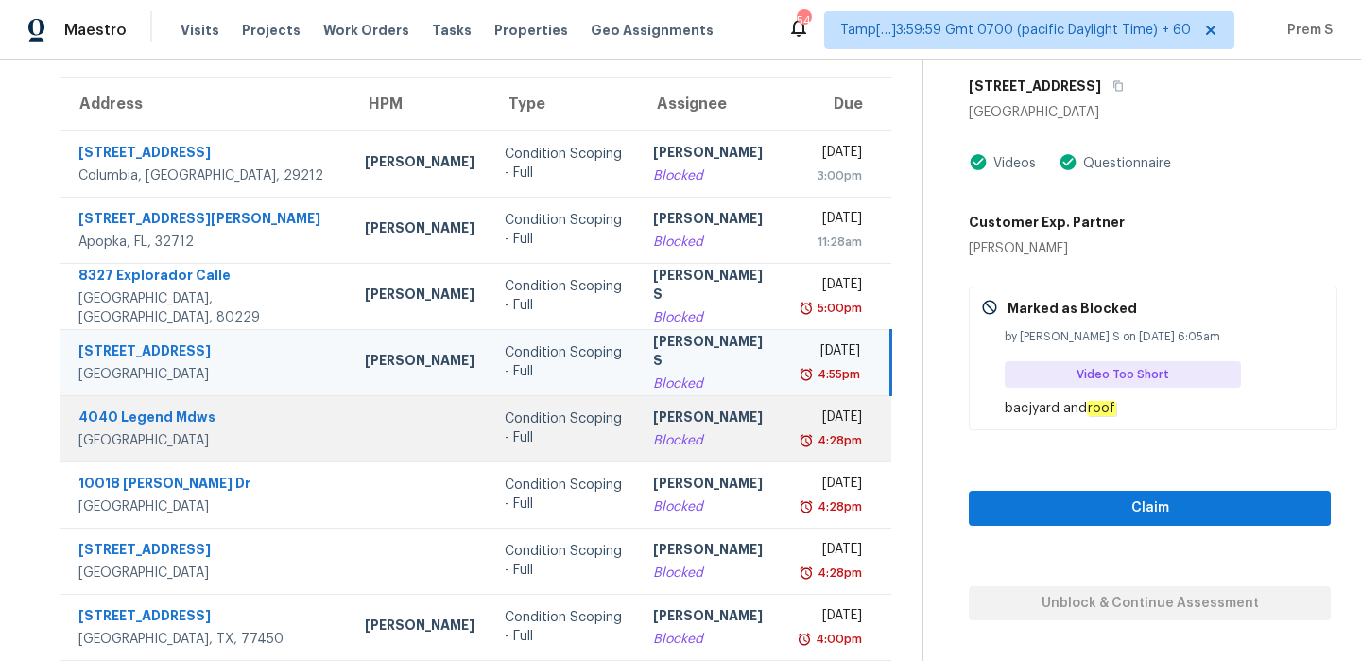
click at [724, 437] on div "Blocked" at bounding box center [712, 440] width 118 height 19
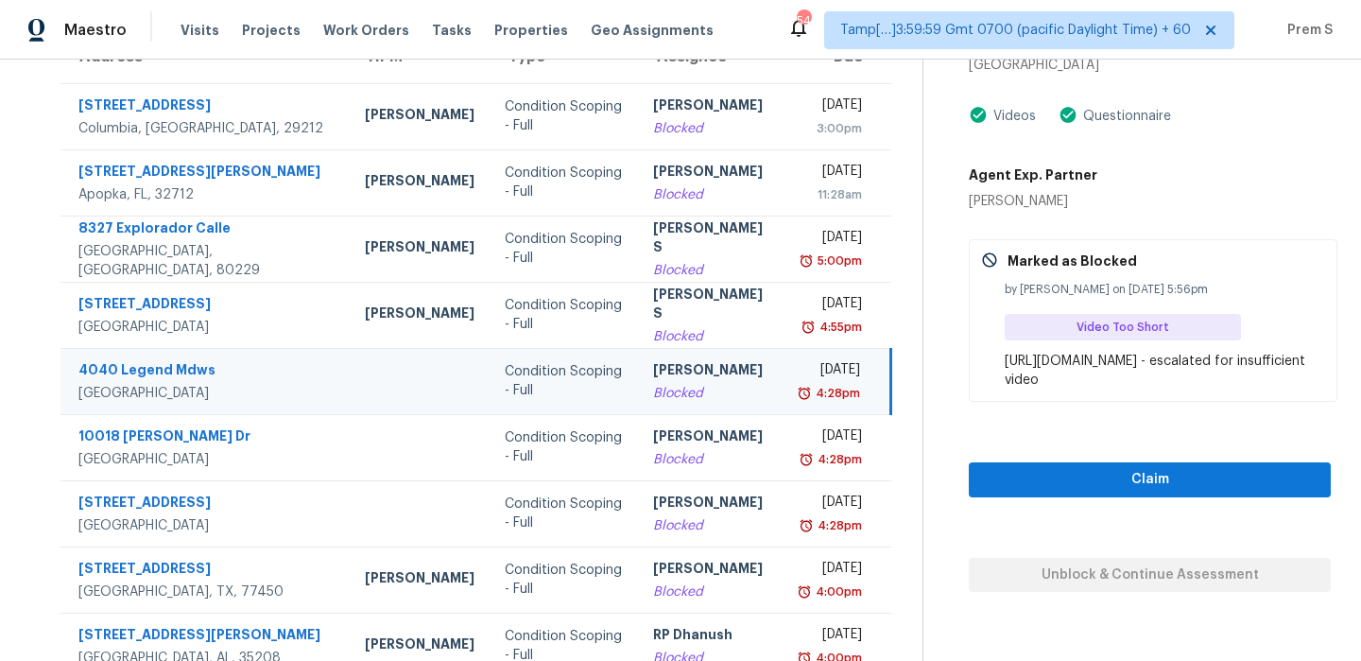
scroll to position [88, 0]
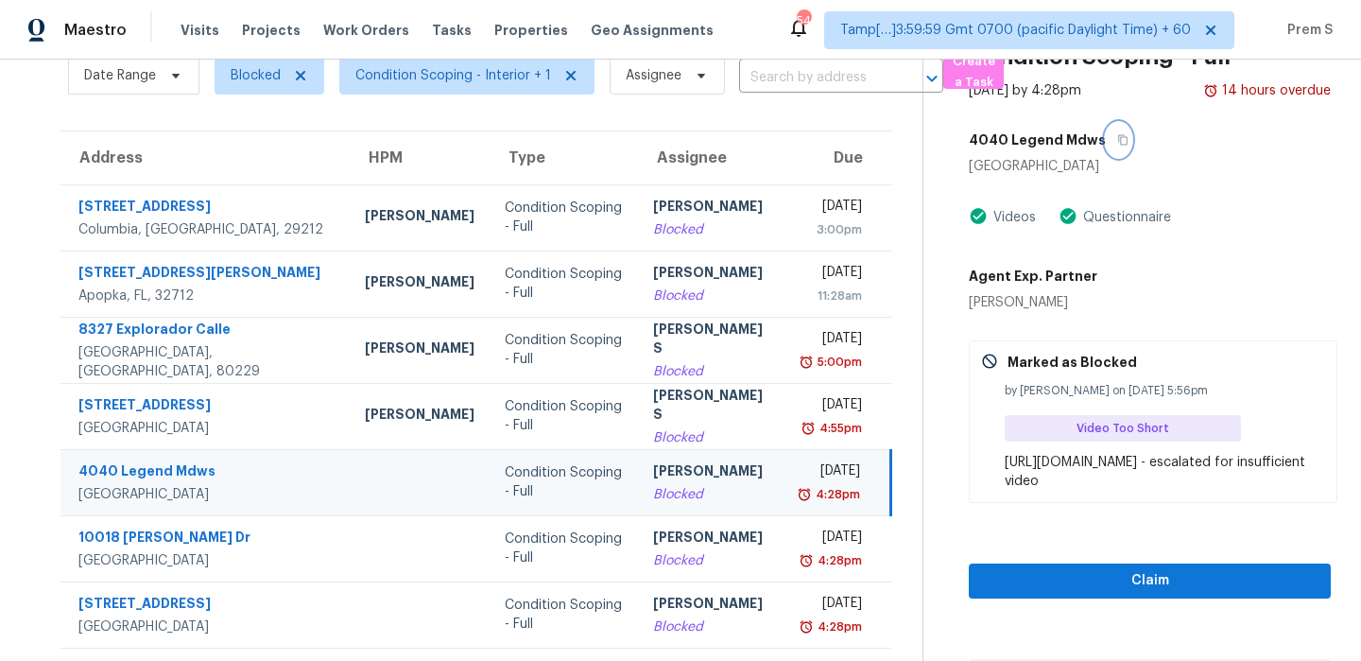
click at [1118, 144] on icon "button" at bounding box center [1122, 140] width 9 height 10
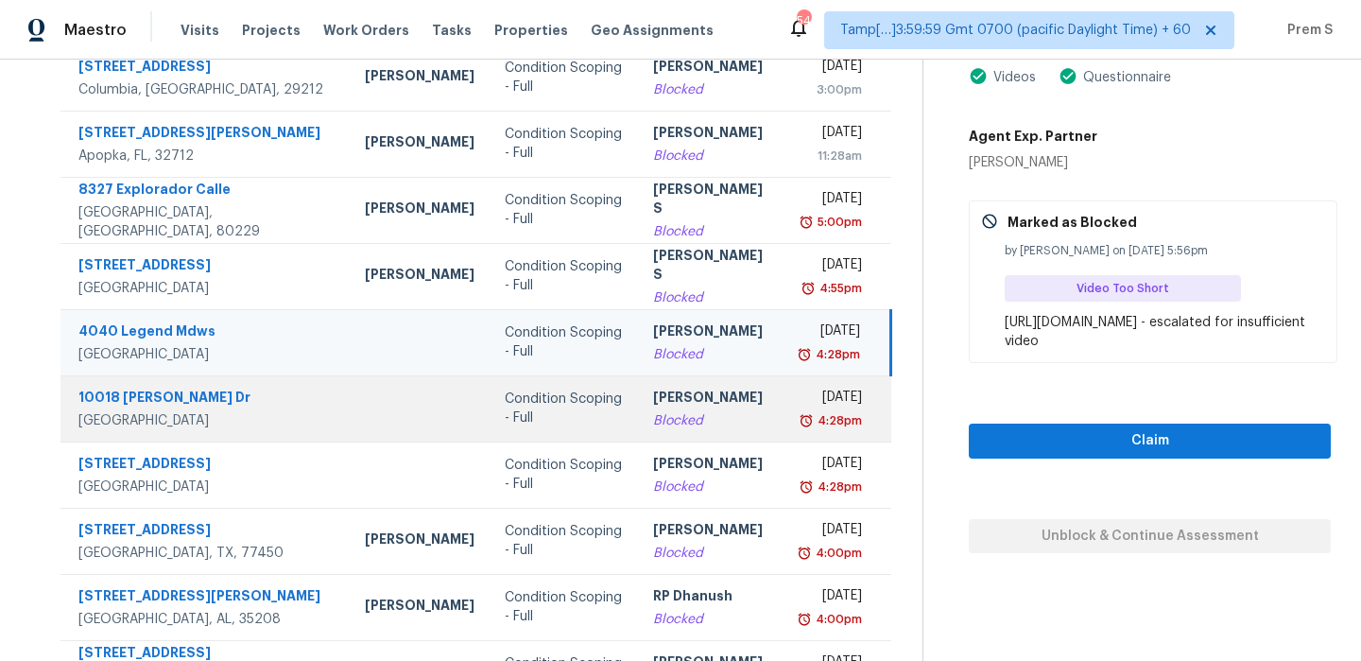
scroll to position [229, 0]
click at [731, 409] on td "[PERSON_NAME] Blocked" at bounding box center [712, 407] width 148 height 66
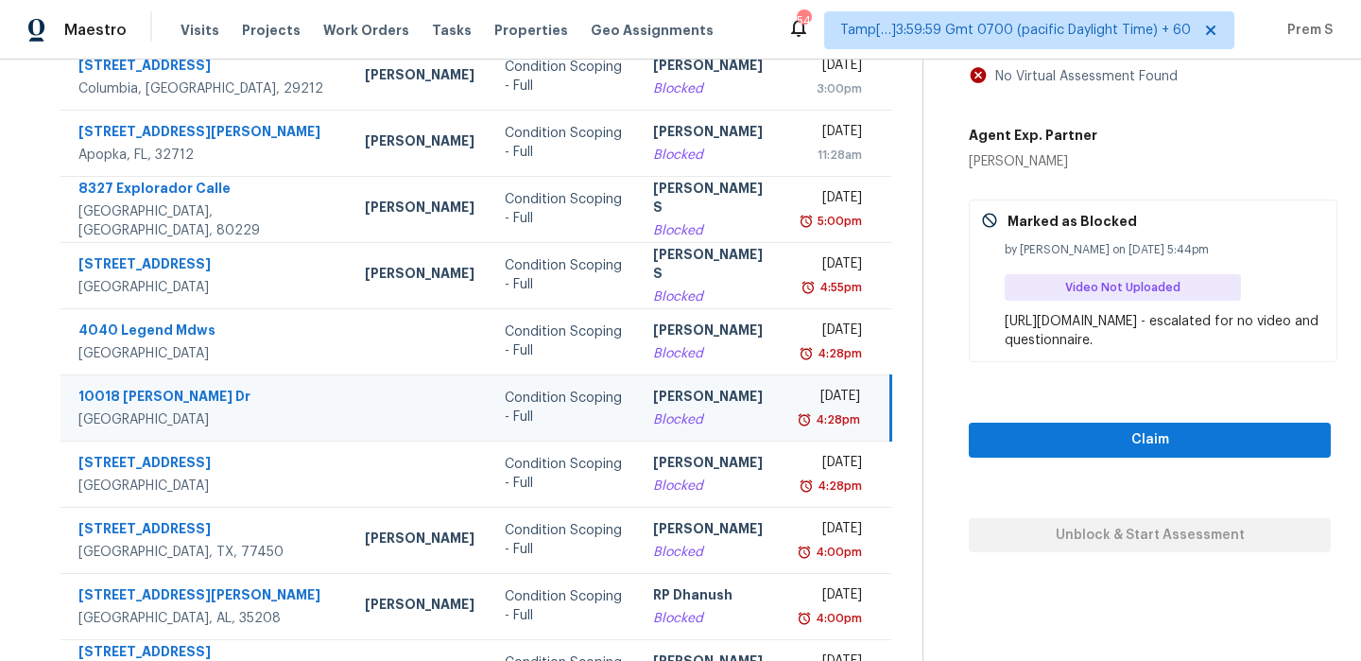
scroll to position [0, 0]
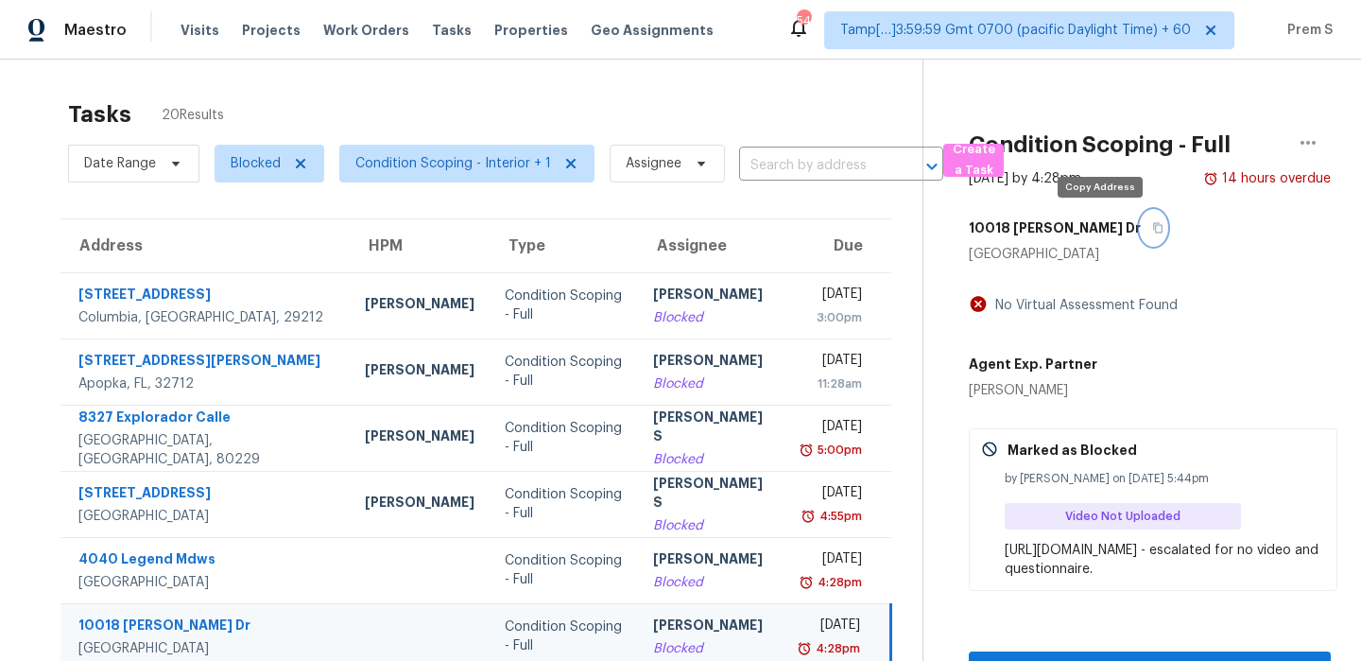
click at [1141, 235] on button "button" at bounding box center [1154, 228] width 26 height 34
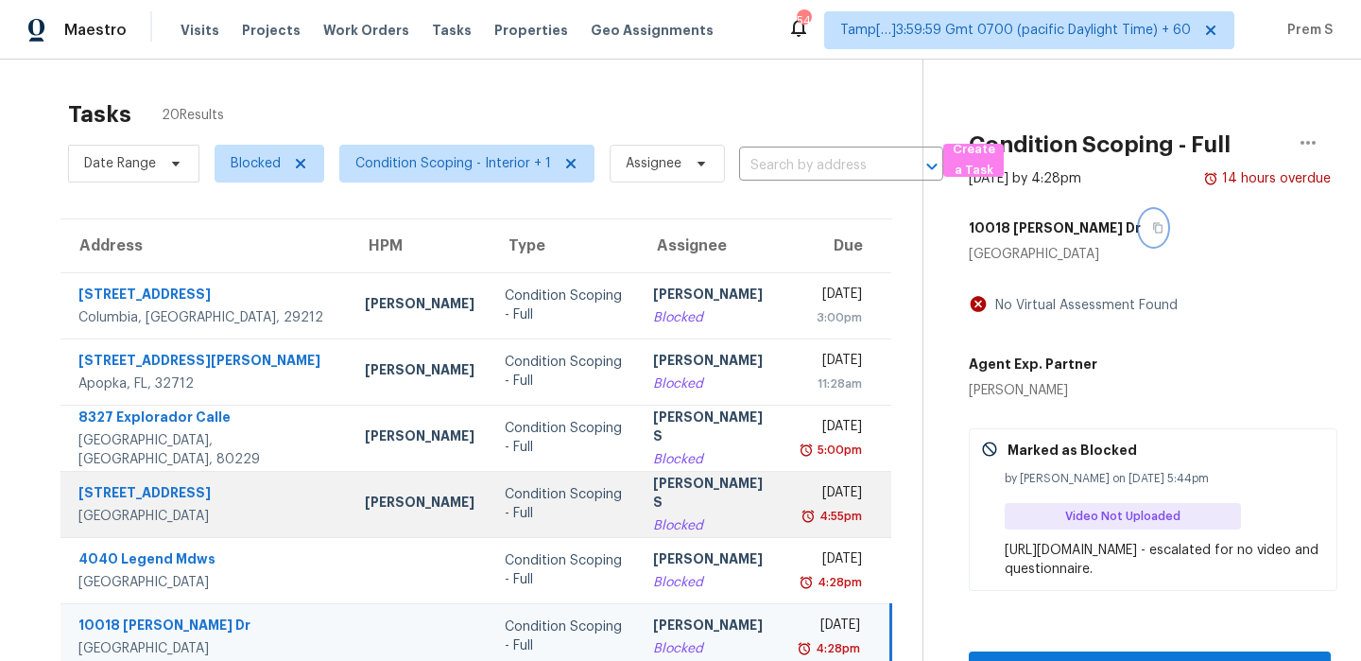
scroll to position [213, 0]
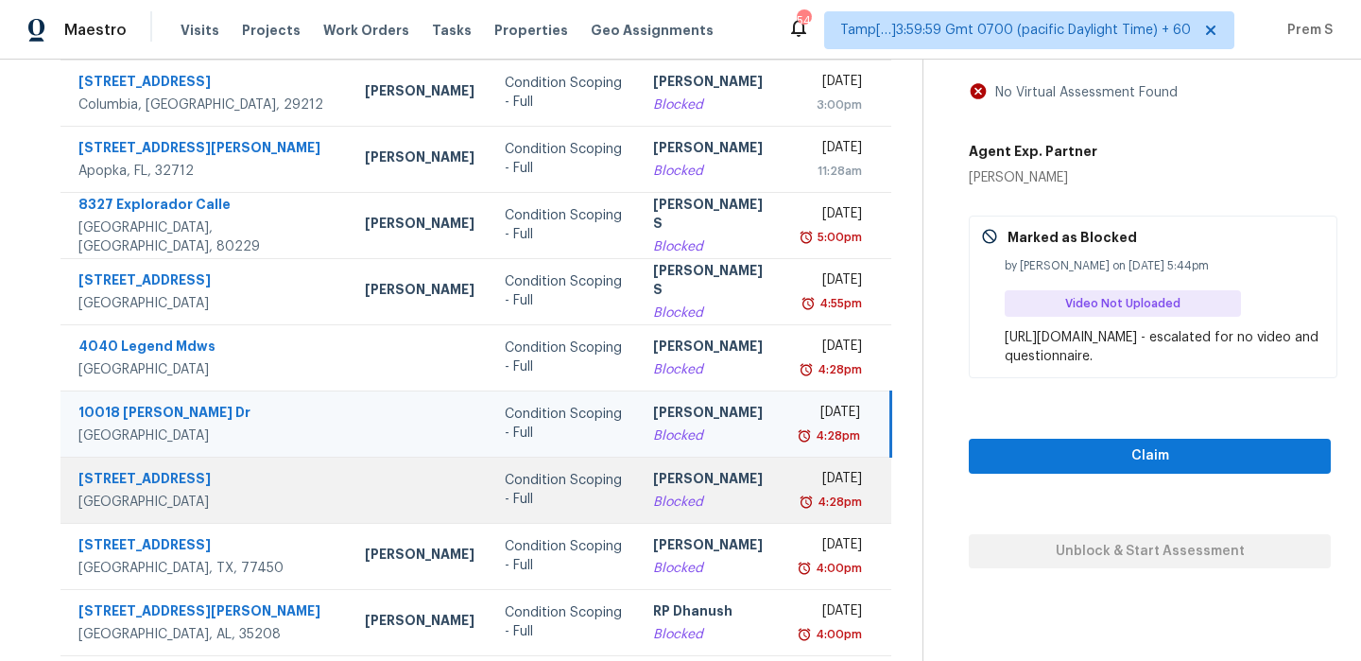
click at [699, 499] on div "Blocked" at bounding box center [712, 501] width 118 height 19
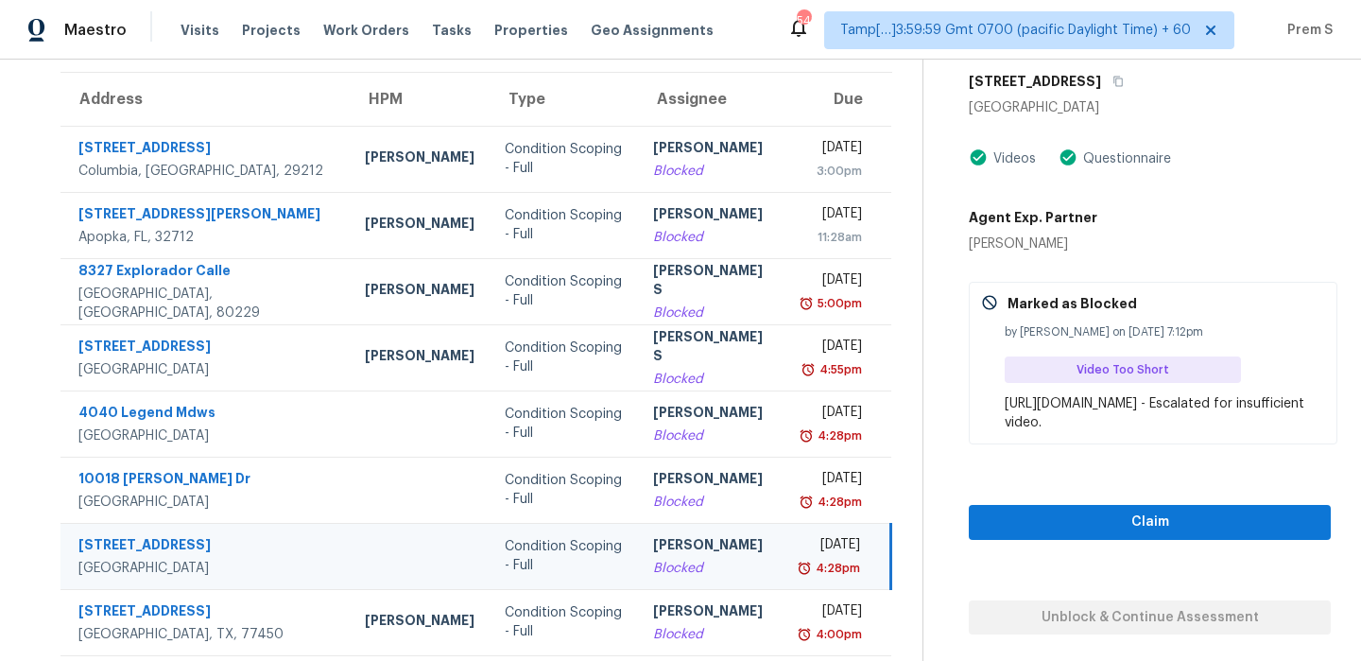
scroll to position [141, 0]
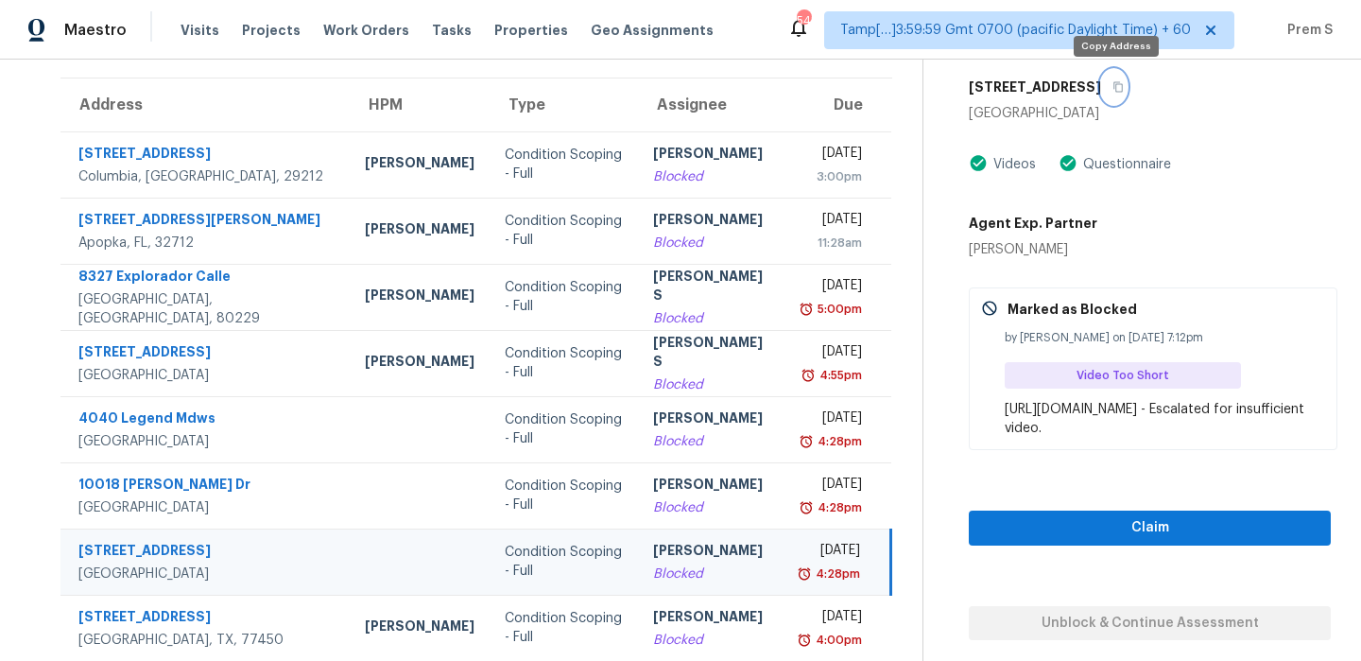
click at [1116, 81] on icon "button" at bounding box center [1117, 86] width 11 height 11
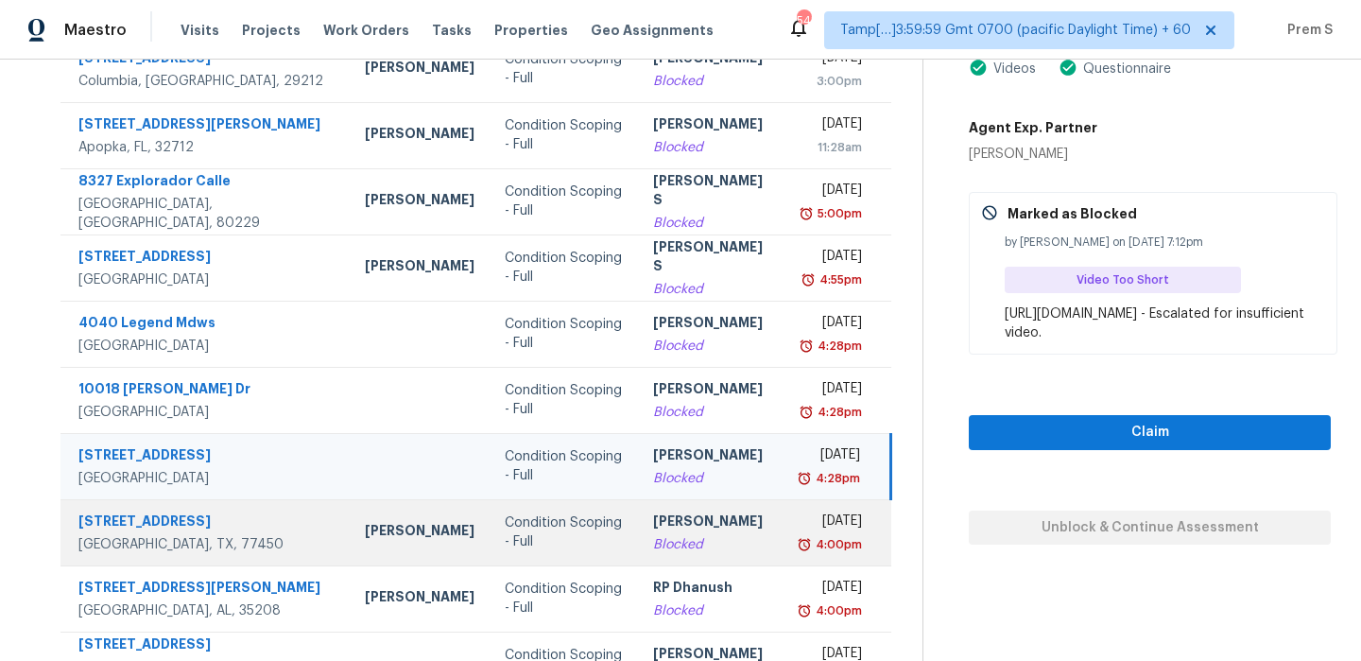
scroll to position [323, 0]
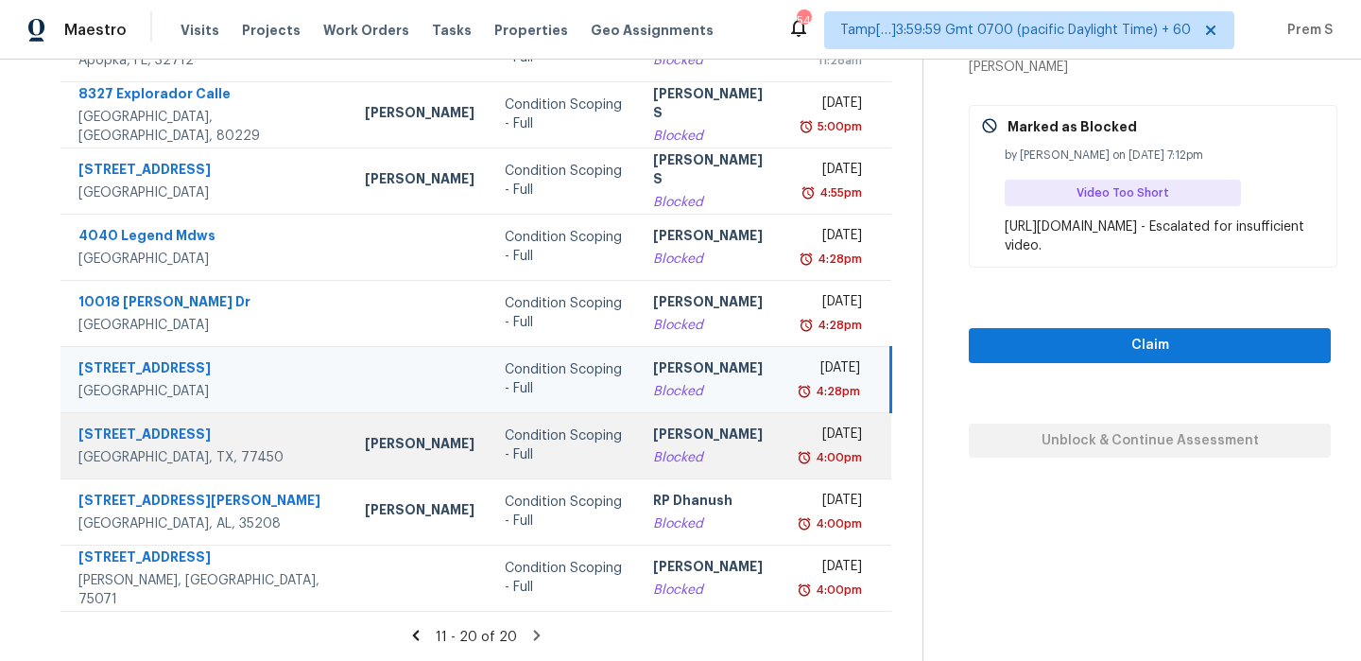
click at [728, 439] on td "[PERSON_NAME] Blocked" at bounding box center [712, 445] width 148 height 66
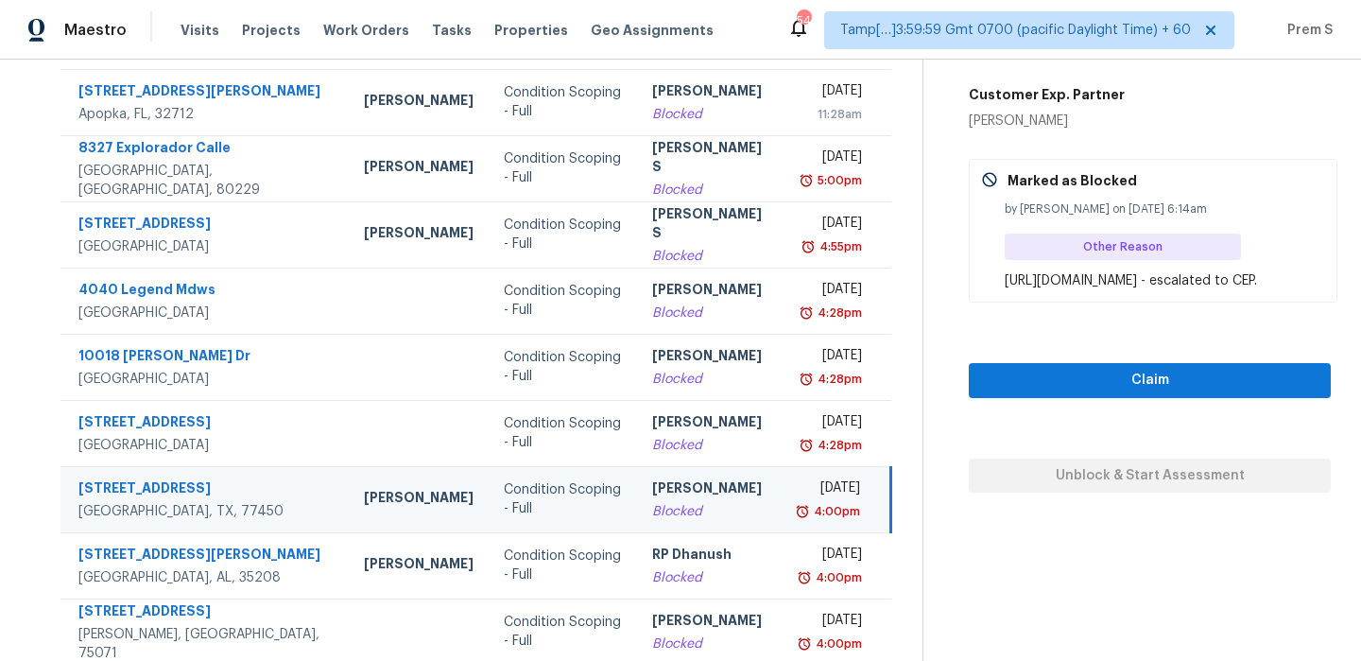
scroll to position [136, 0]
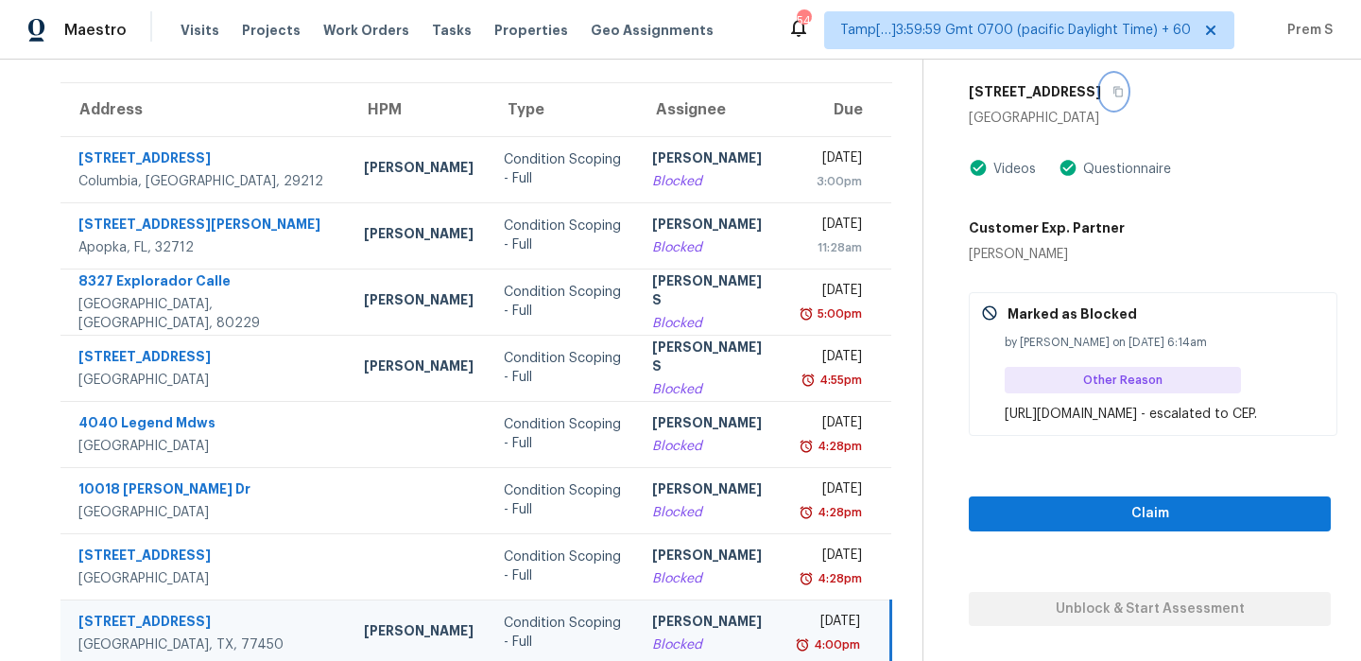
click at [1124, 89] on icon "button" at bounding box center [1117, 91] width 11 height 11
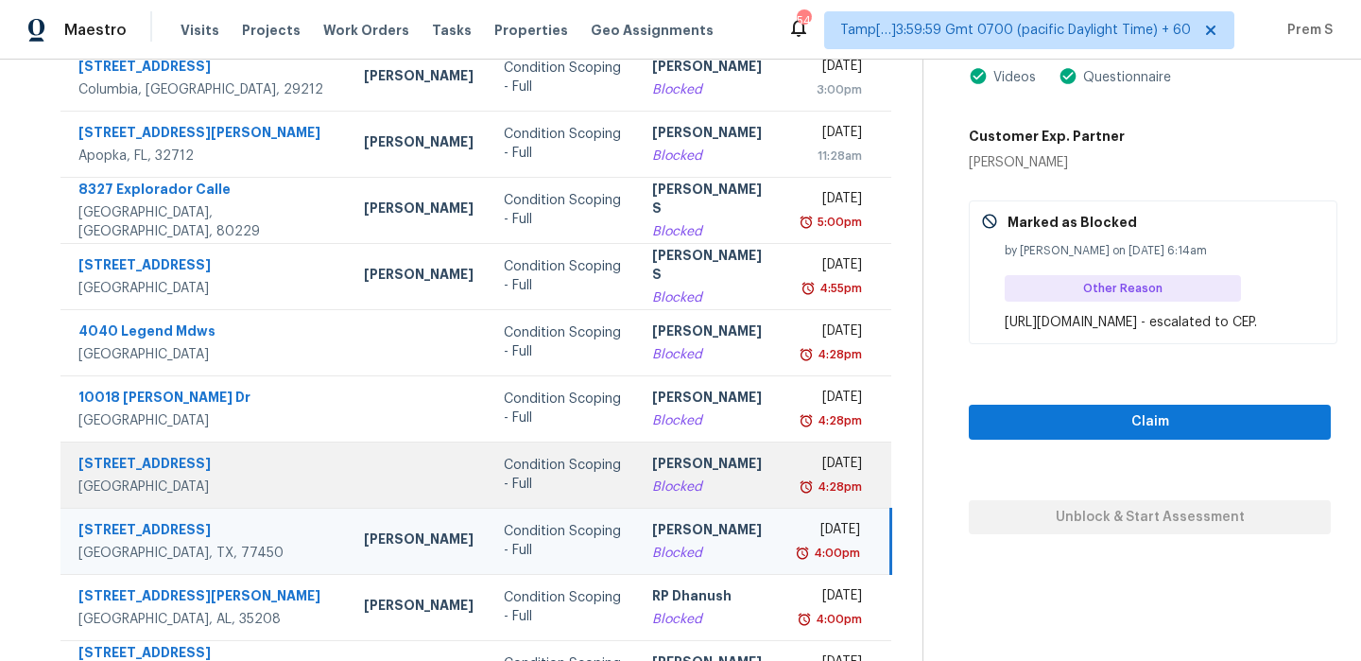
scroll to position [323, 0]
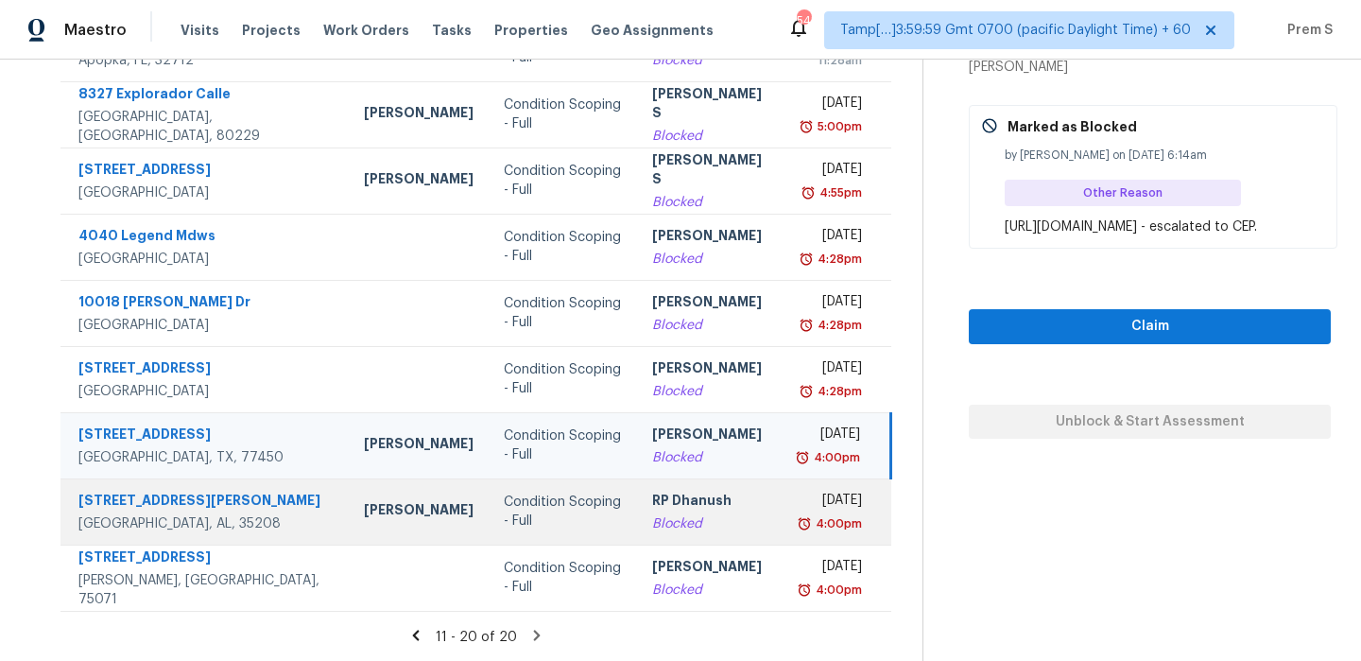
click at [698, 523] on div "Blocked" at bounding box center [710, 523] width 117 height 19
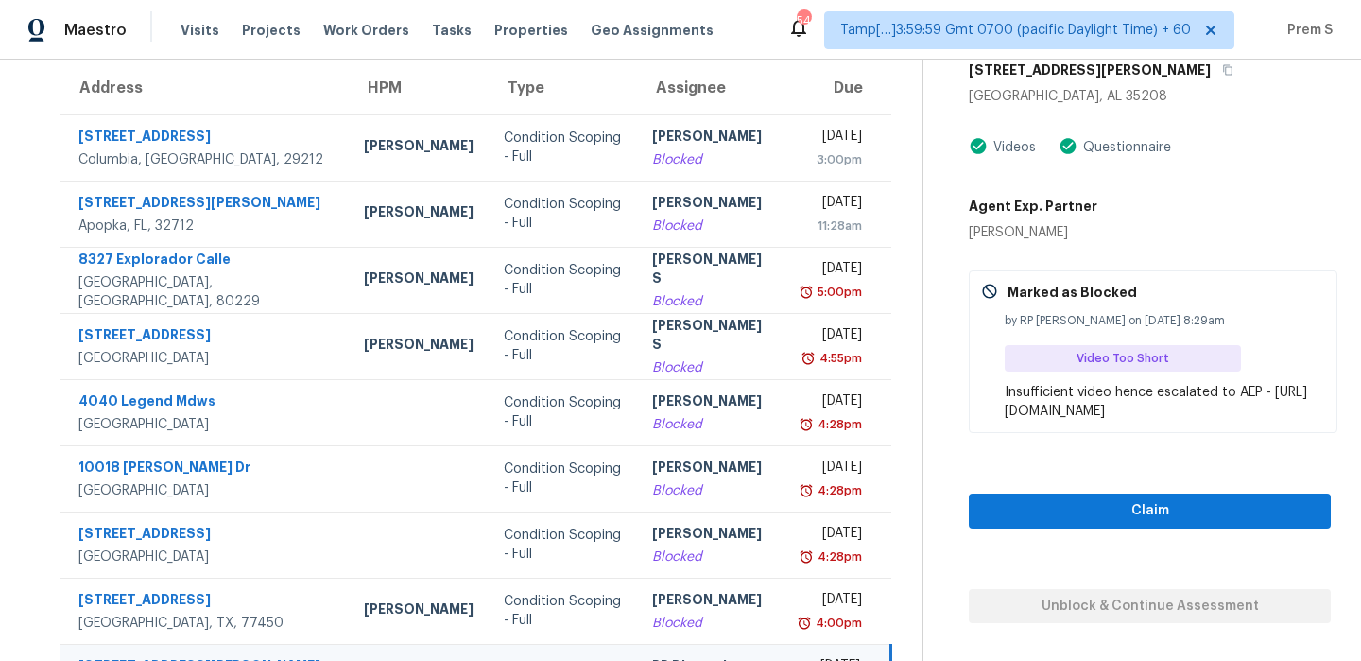
scroll to position [156, 0]
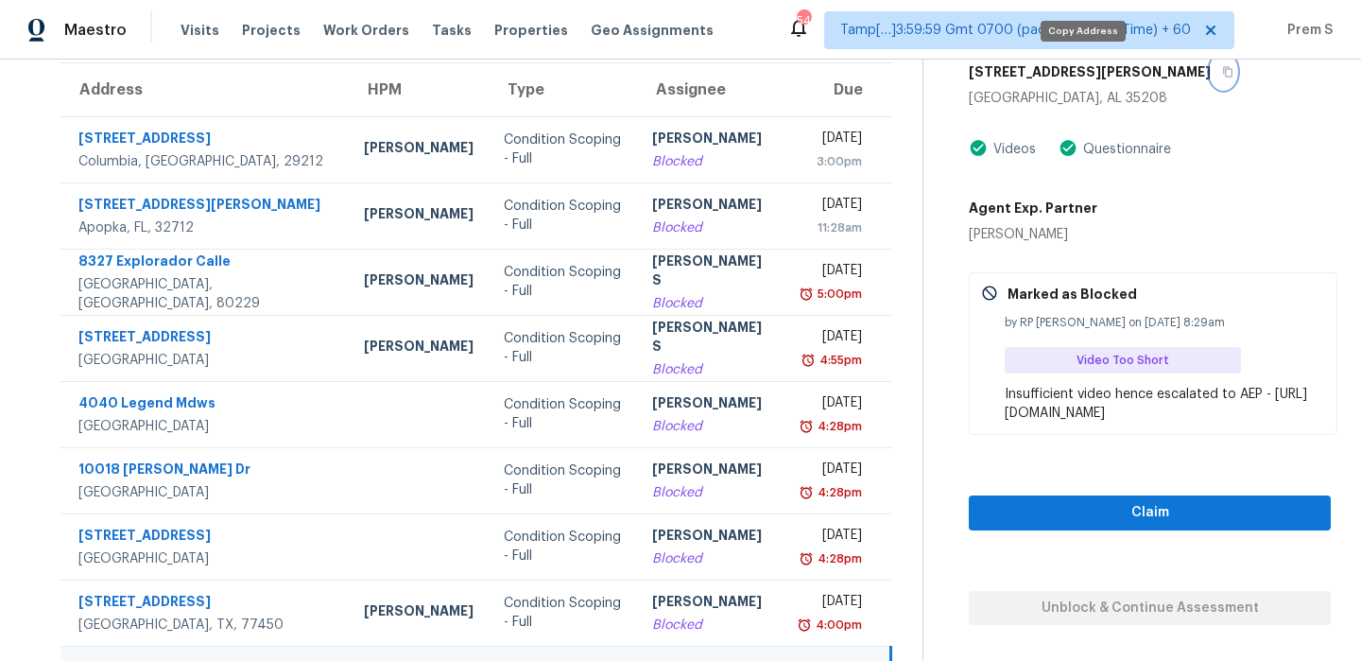
click at [1211, 63] on button "button" at bounding box center [1224, 72] width 26 height 34
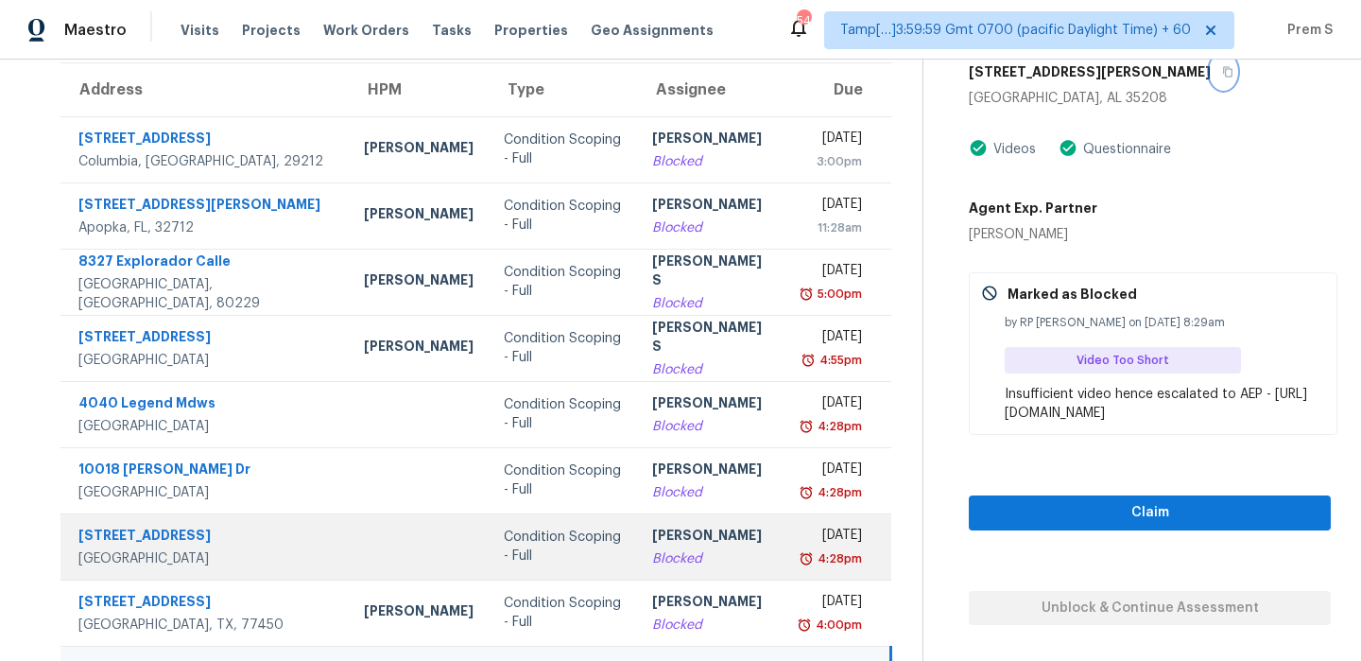
scroll to position [323, 0]
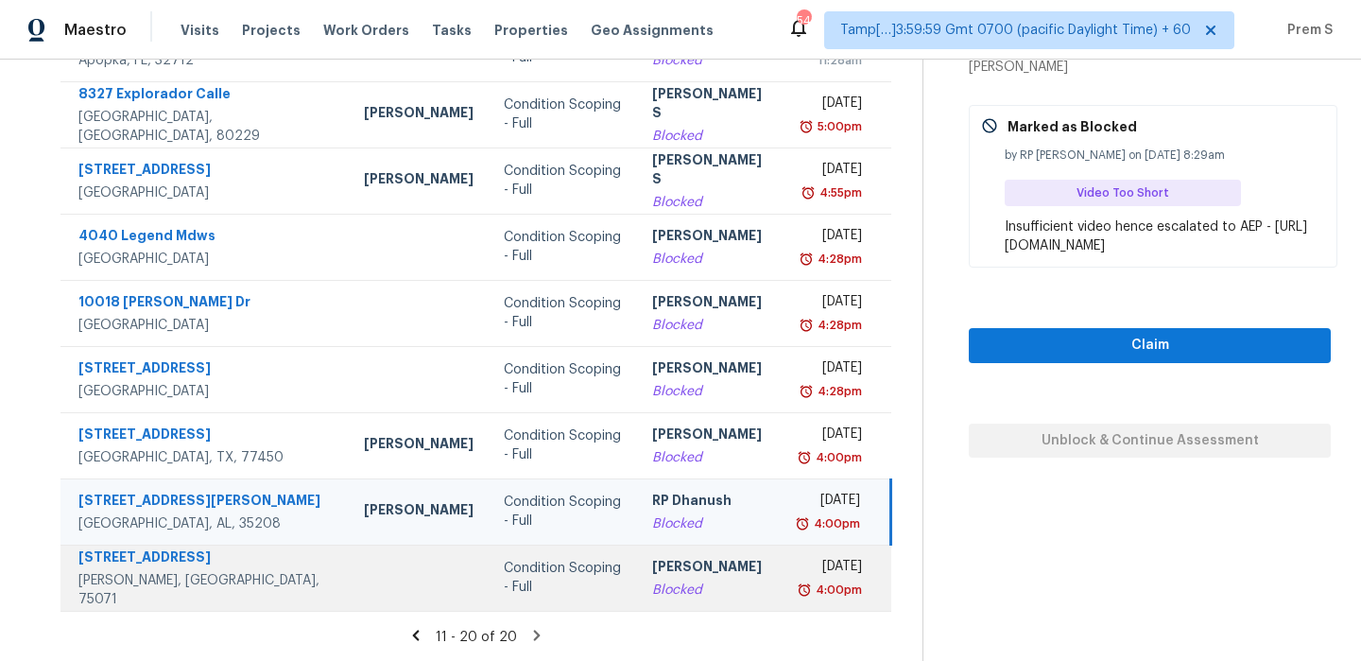
click at [708, 575] on div "[PERSON_NAME]" at bounding box center [710, 569] width 117 height 24
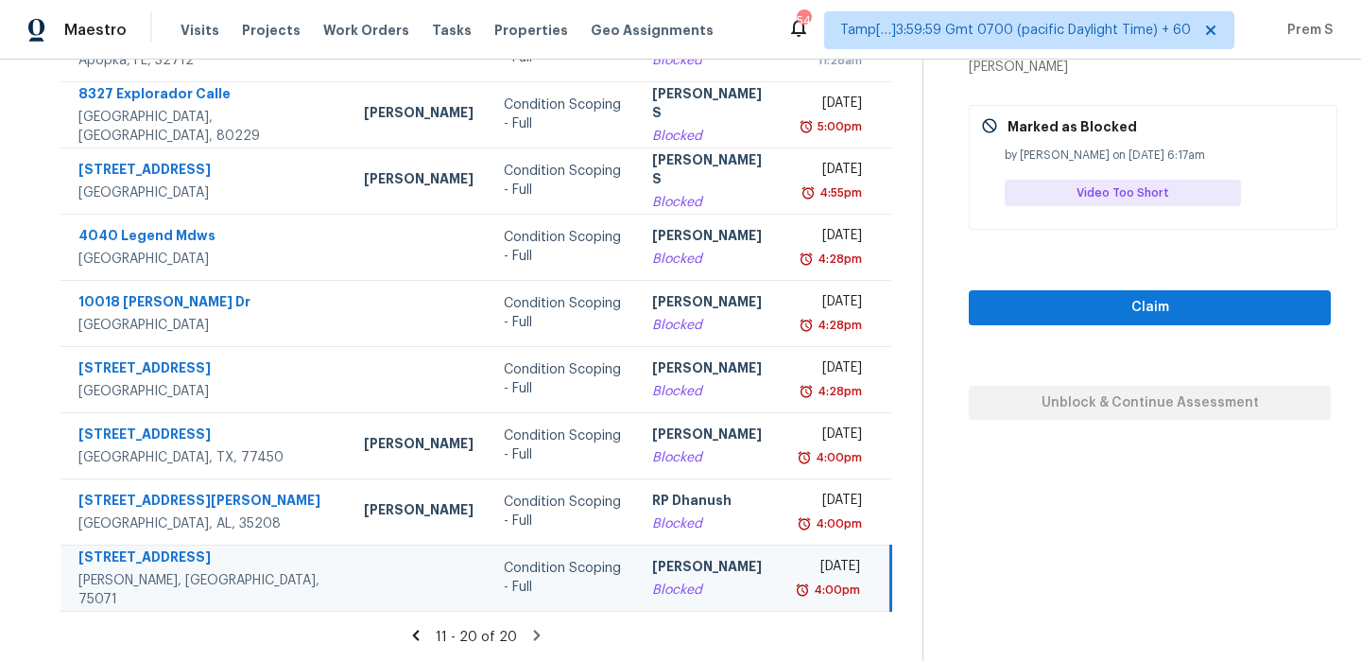
scroll to position [163, 0]
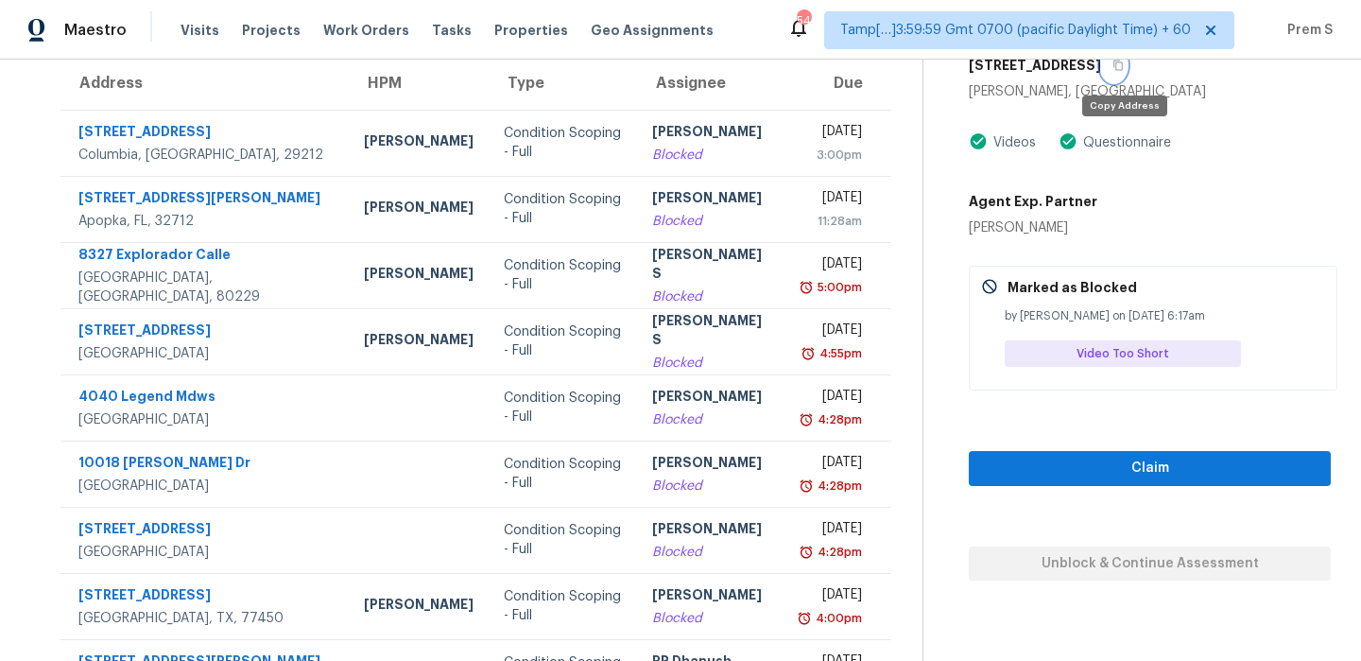
click at [1125, 71] on button "button" at bounding box center [1114, 65] width 26 height 34
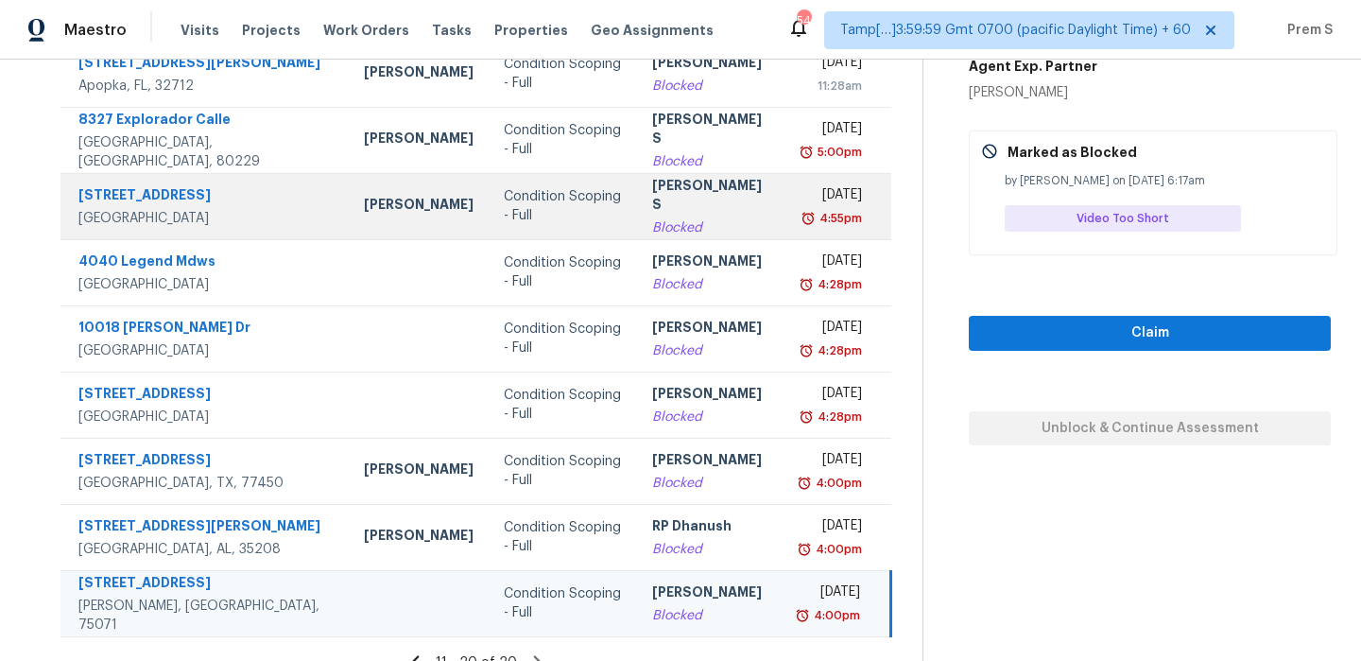
scroll to position [223, 0]
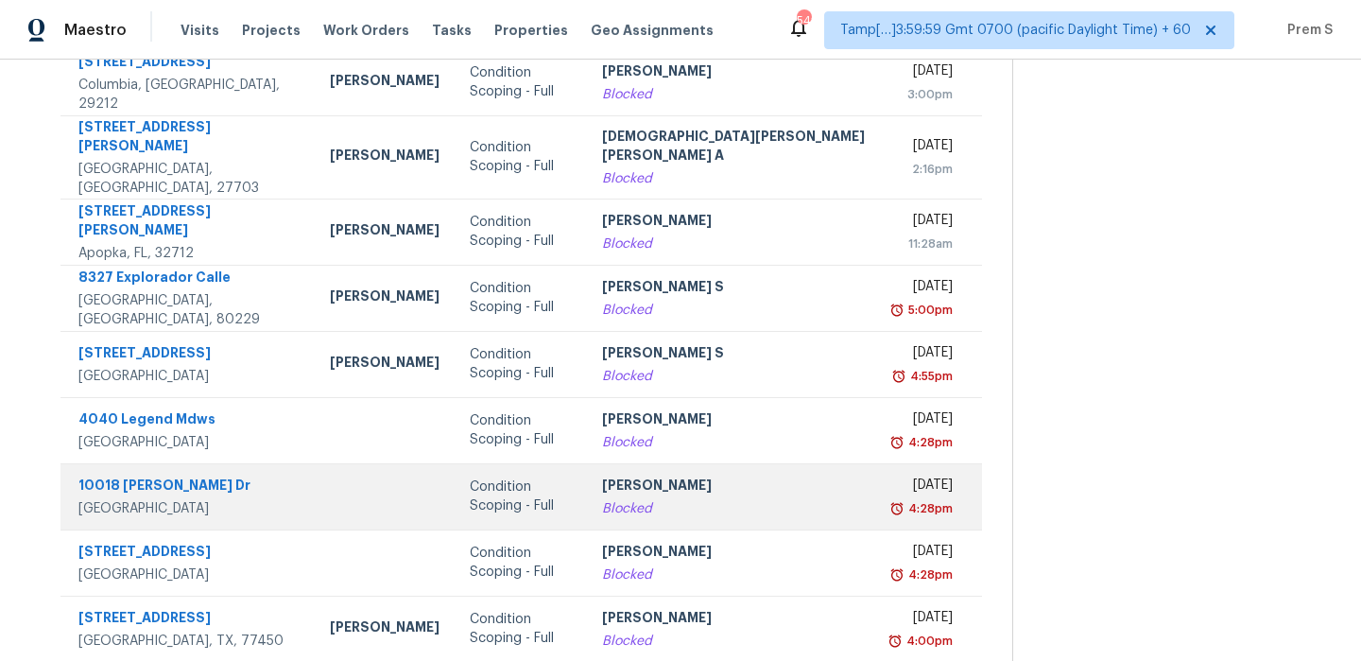
click at [712, 475] on div "[PERSON_NAME]" at bounding box center [733, 487] width 263 height 24
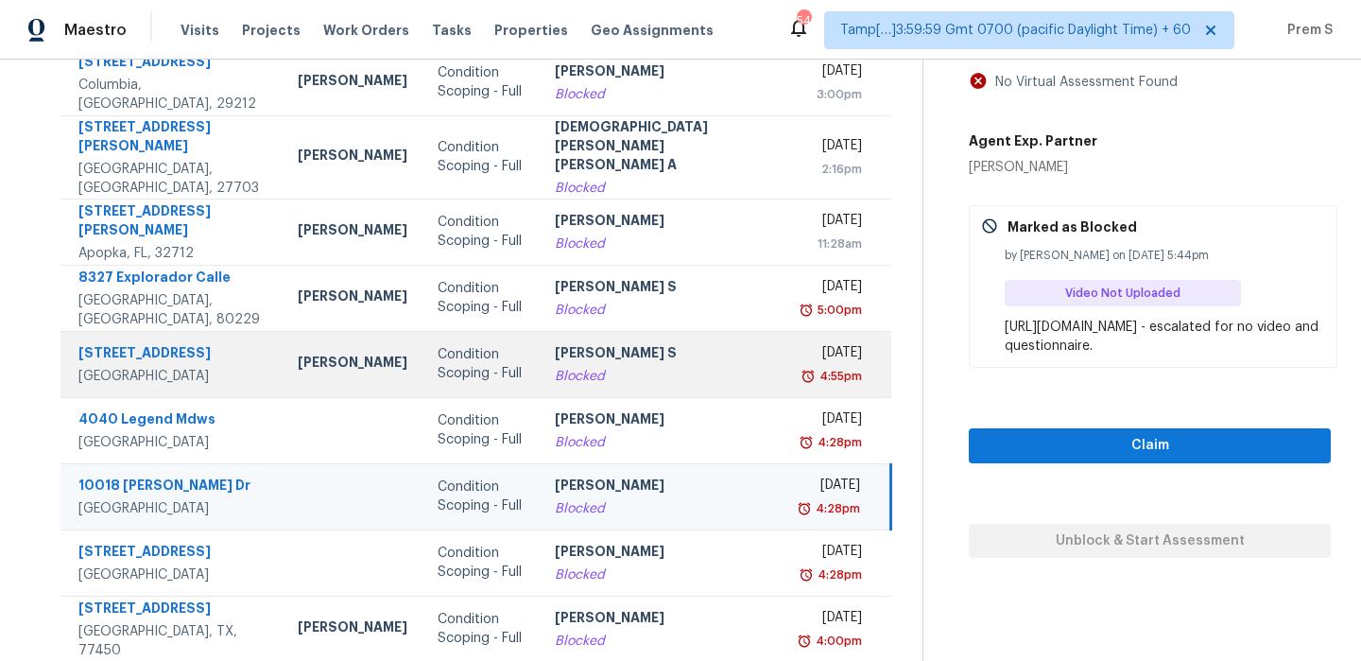
scroll to position [340, 0]
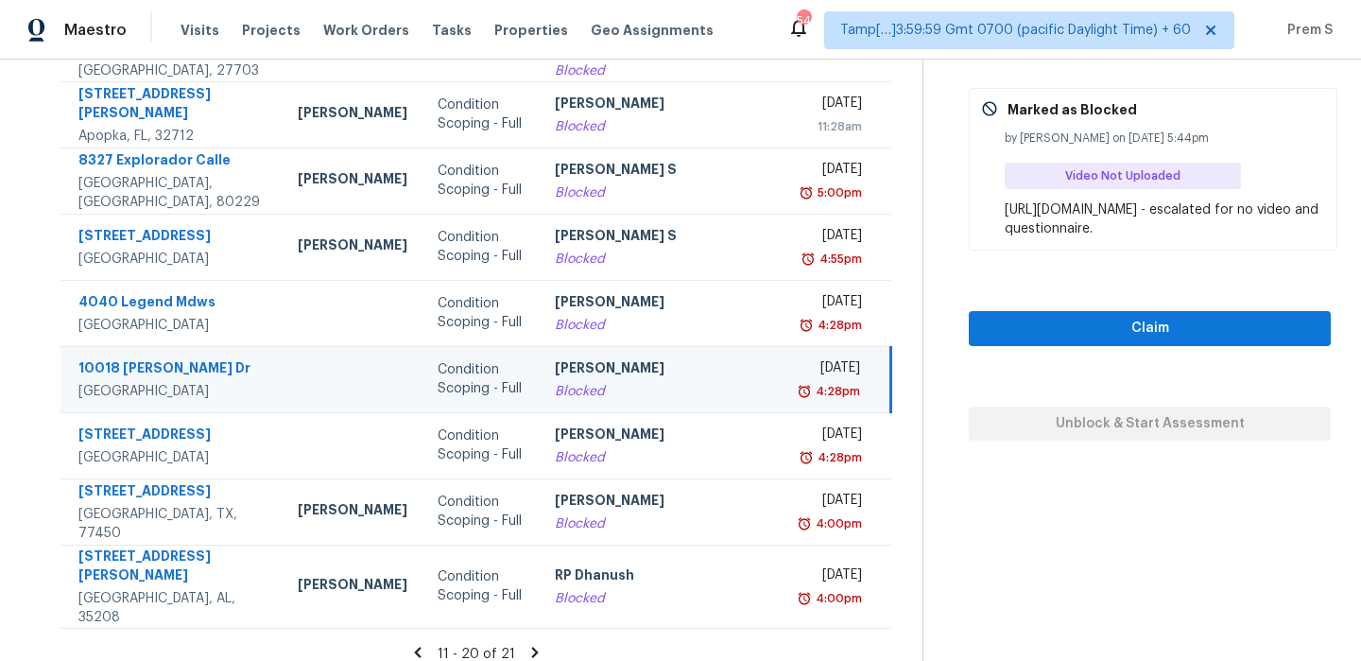
click at [532, 646] on icon at bounding box center [535, 651] width 7 height 10
